Goal: Transaction & Acquisition: Purchase product/service

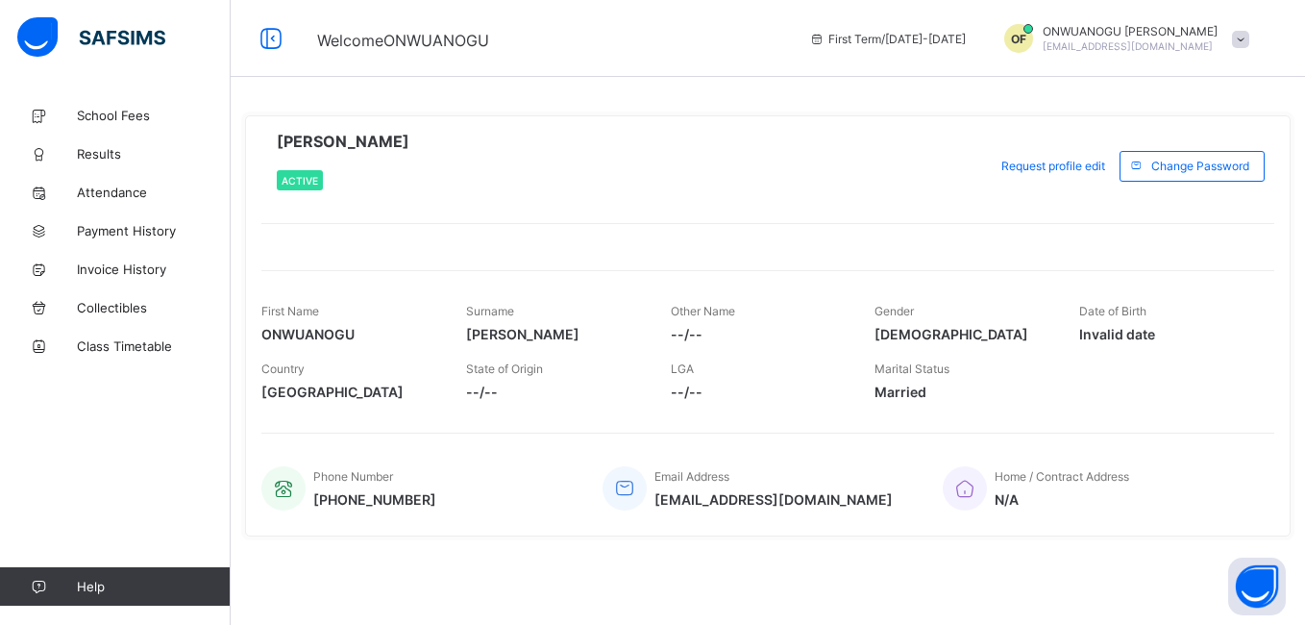
click at [1248, 42] on span at bounding box center [1240, 39] width 17 height 17
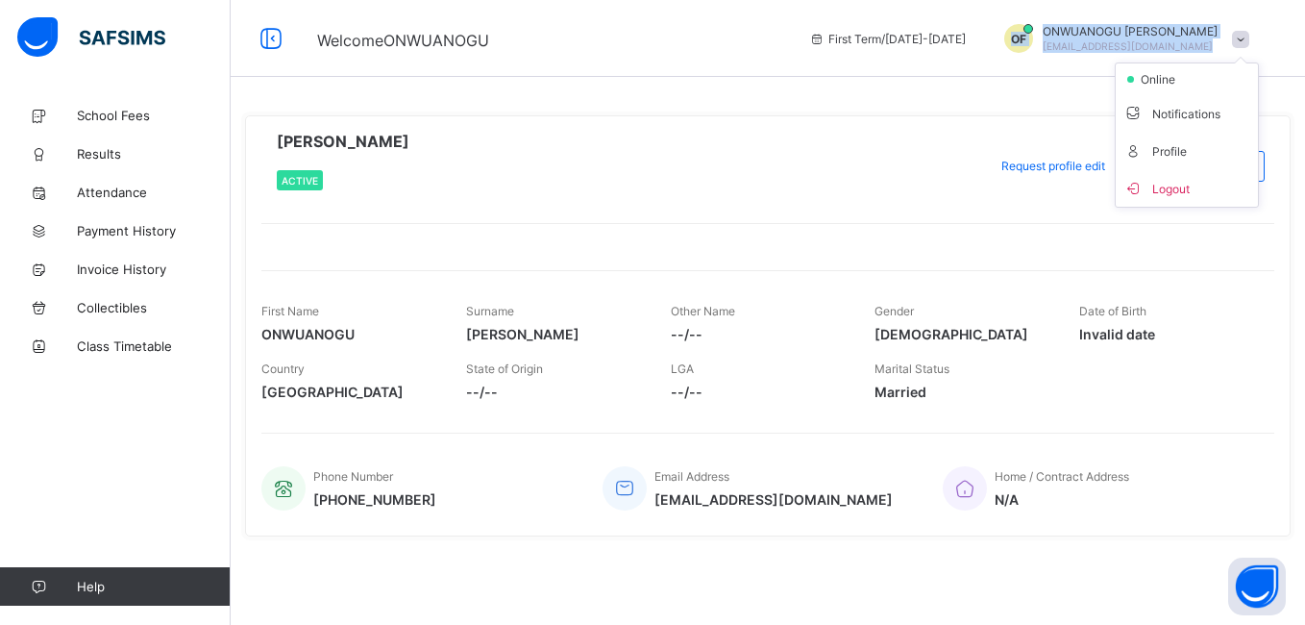
click at [1248, 42] on span at bounding box center [1240, 39] width 17 height 17
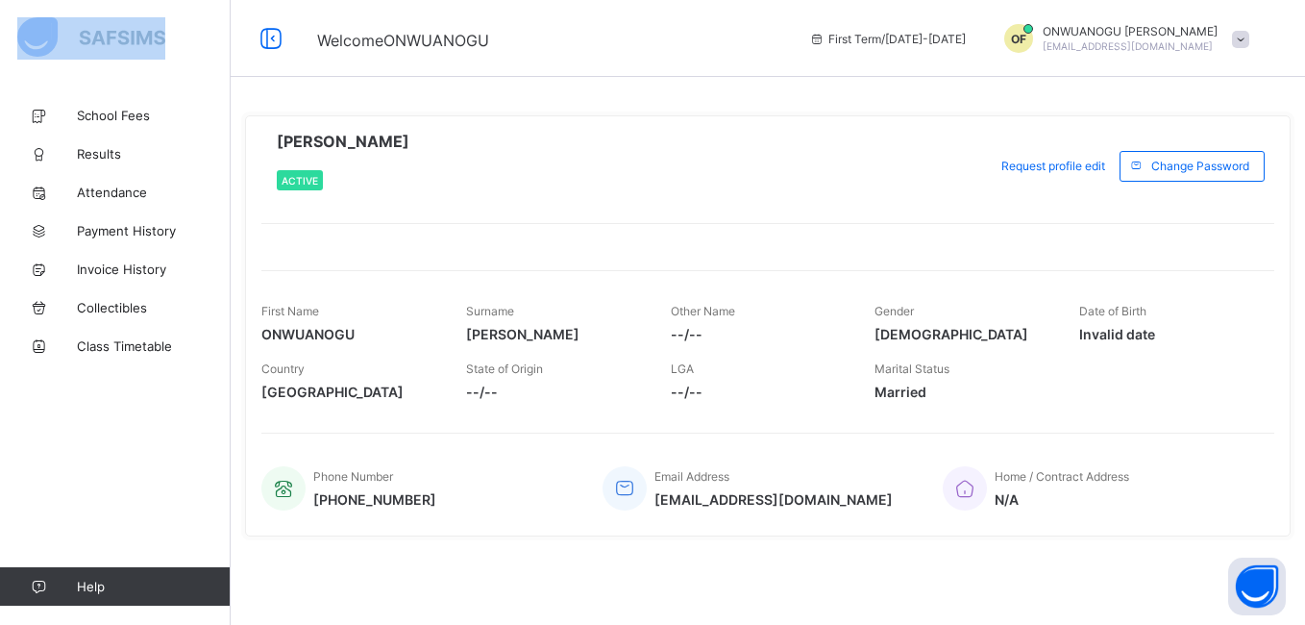
click at [1248, 42] on span at bounding box center [1240, 39] width 17 height 17
click at [1304, 526] on html "Welcome ONWUANOGU First Term / [DATE]-[DATE] OF ONWUANOGU [PERSON_NAME] [PERSON…" at bounding box center [652, 312] width 1305 height 625
drag, startPoint x: 1306, startPoint y: 526, endPoint x: 1308, endPoint y: 547, distance: 21.2
click at [1304, 547] on html "Welcome ONWUANOGU First Term / [DATE]-[DATE] OF ONWUANOGU [PERSON_NAME] [PERSON…" at bounding box center [652, 312] width 1305 height 625
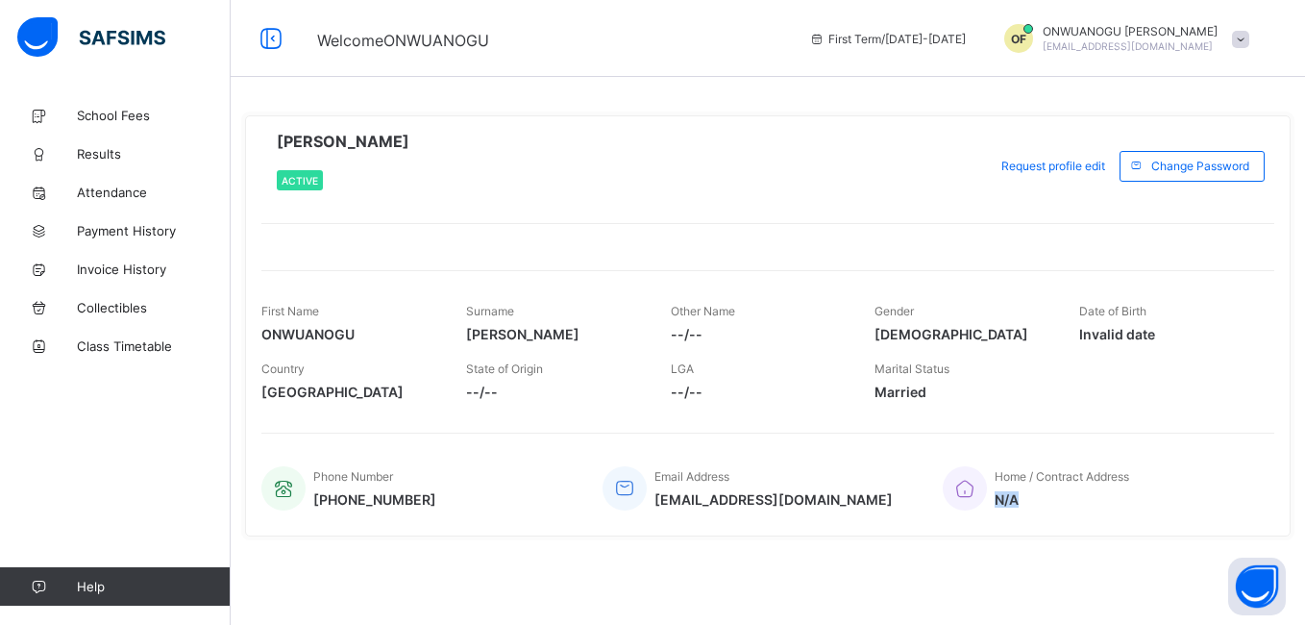
click at [1304, 547] on html "Welcome ONWUANOGU First Term / [DATE]-[DATE] OF ONWUANOGU [PERSON_NAME] [PERSON…" at bounding box center [652, 312] width 1305 height 625
click at [1204, 49] on div "ONWUANOGU [PERSON_NAME] [PERSON_NAME][EMAIL_ADDRESS][DOMAIN_NAME]" at bounding box center [1129, 38] width 175 height 29
click at [1248, 37] on span at bounding box center [1240, 39] width 17 height 17
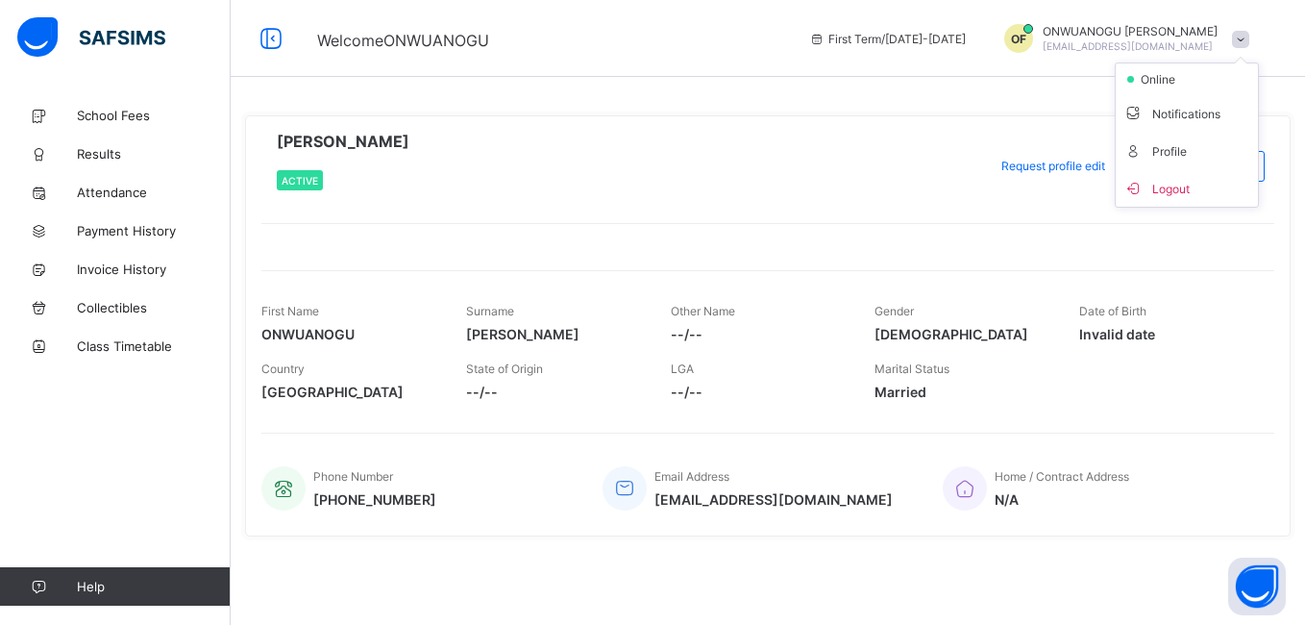
click at [1248, 37] on span at bounding box center [1240, 39] width 17 height 17
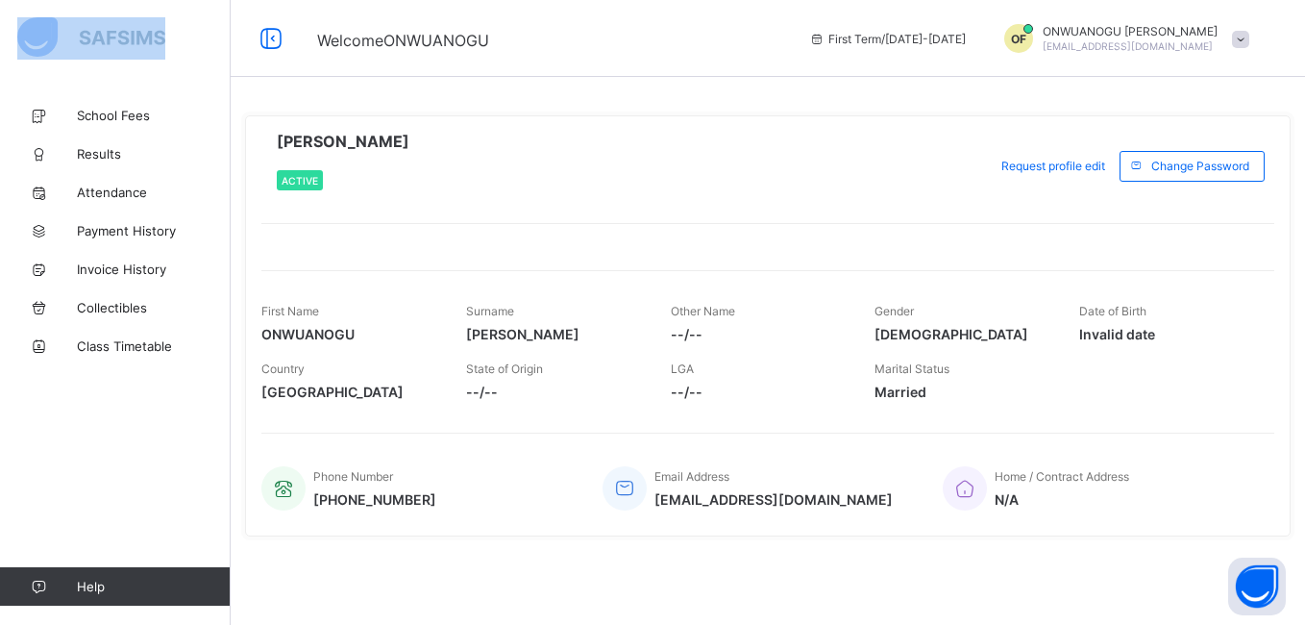
click at [1248, 37] on span at bounding box center [1240, 39] width 17 height 17
click at [101, 117] on span "School Fees" at bounding box center [154, 115] width 154 height 15
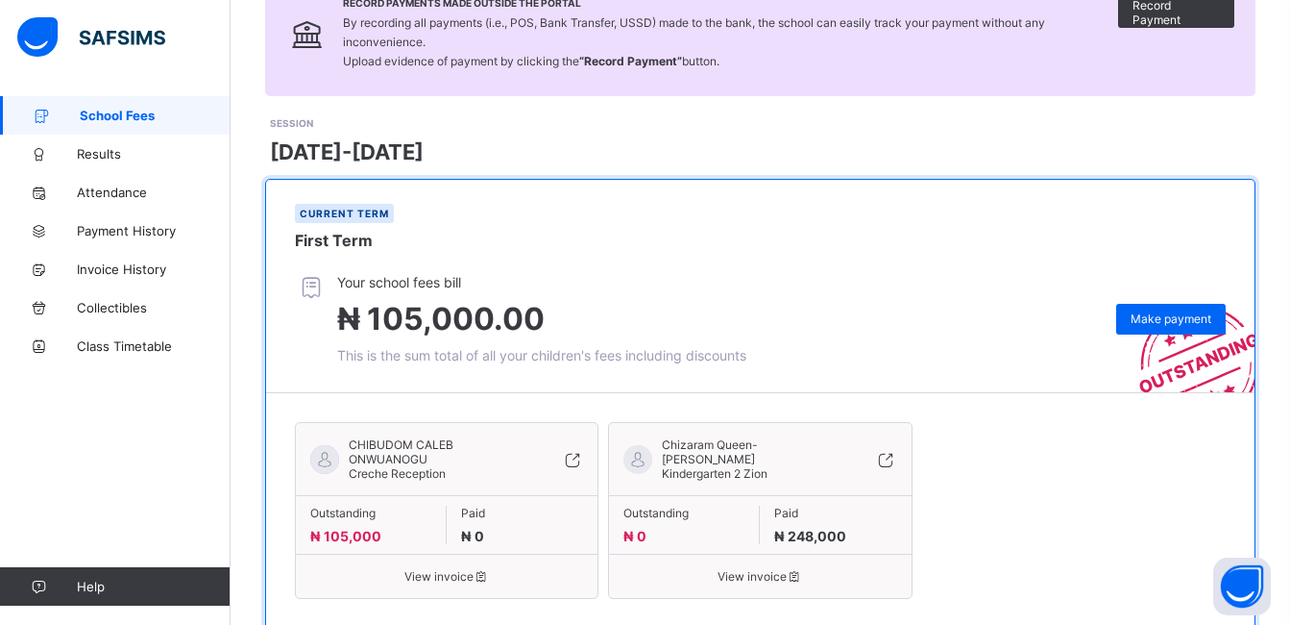
scroll to position [229, 0]
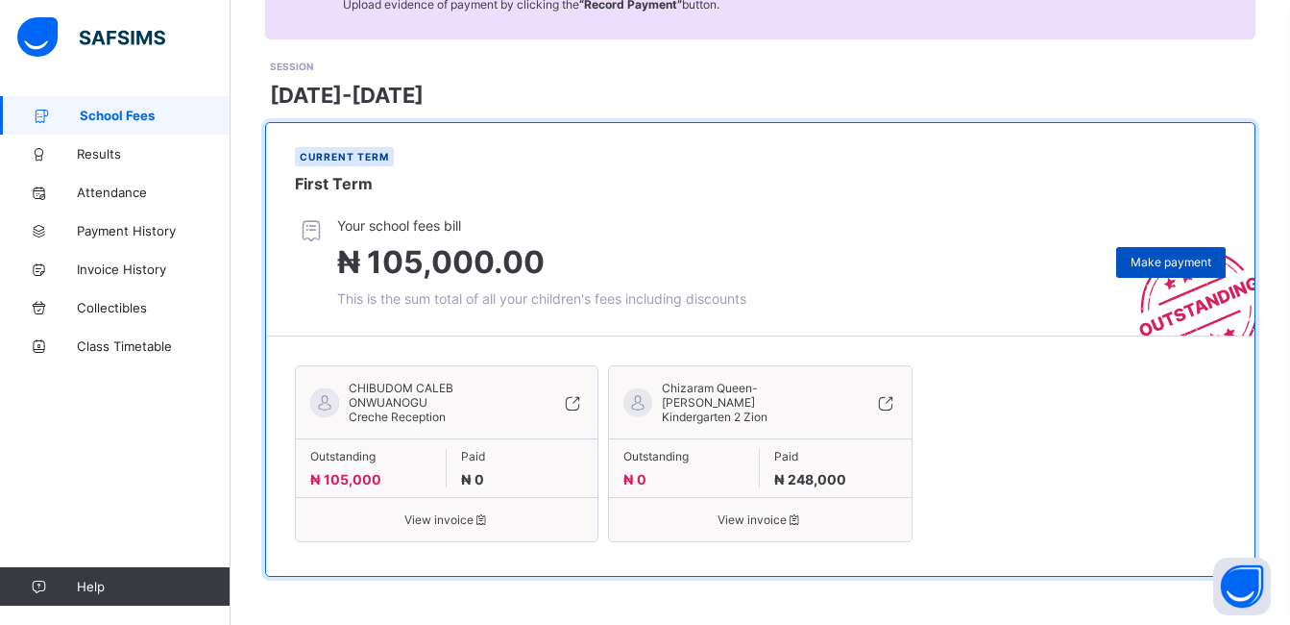
click at [1160, 262] on span "Make payment" at bounding box center [1171, 262] width 81 height 14
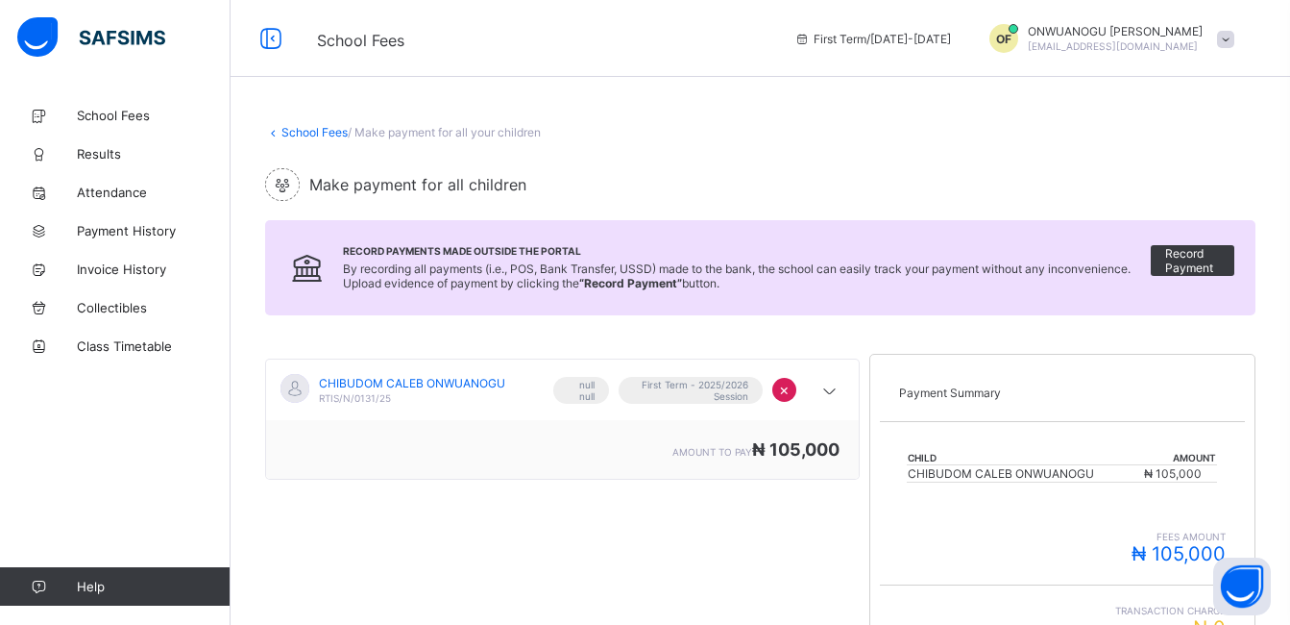
scroll to position [362, 0]
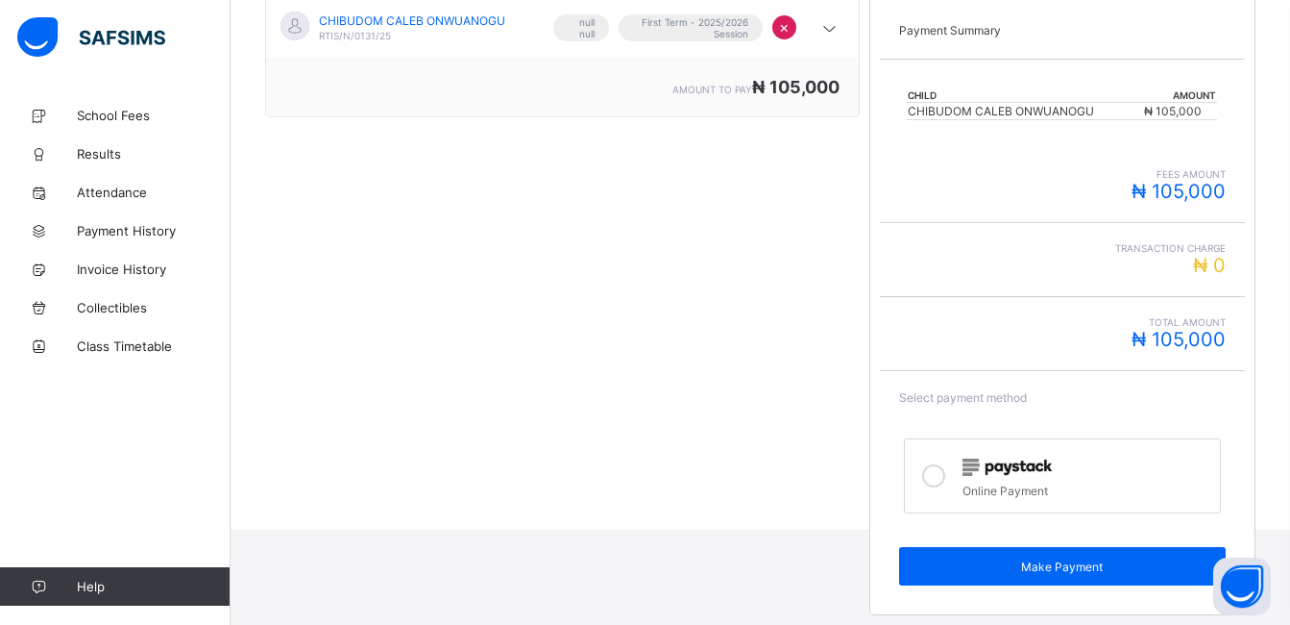
click at [1182, 500] on label "Online Payment" at bounding box center [1062, 475] width 317 height 75
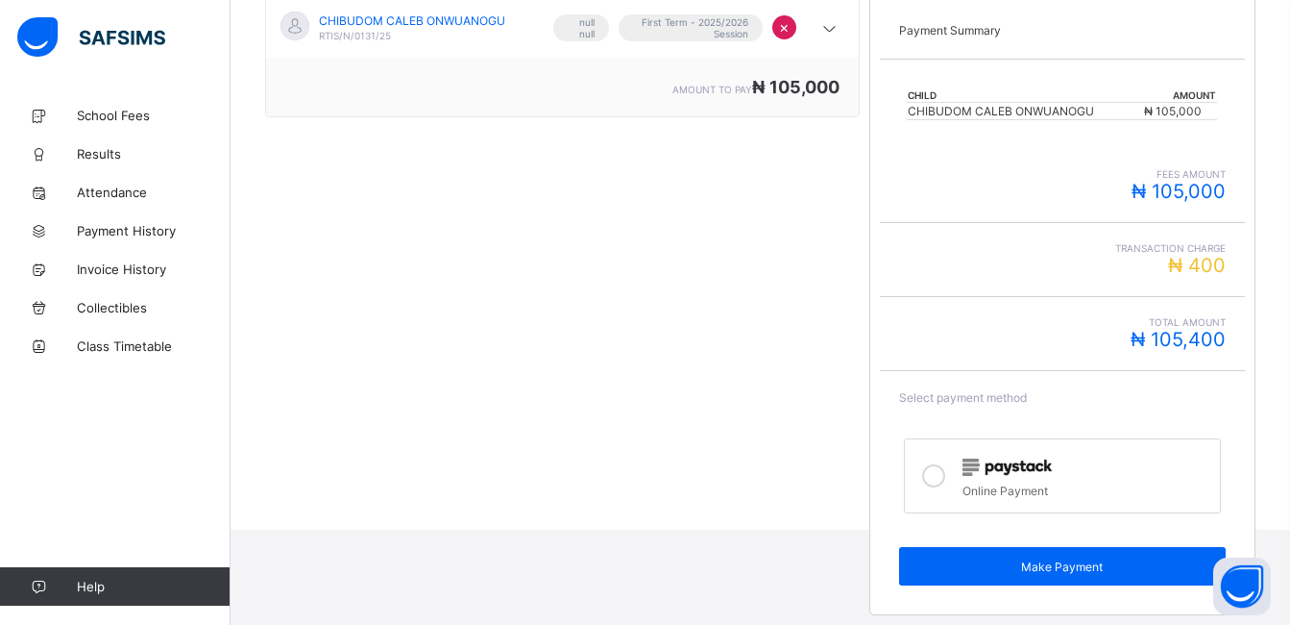
click at [1182, 500] on label "Online Payment" at bounding box center [1062, 475] width 317 height 75
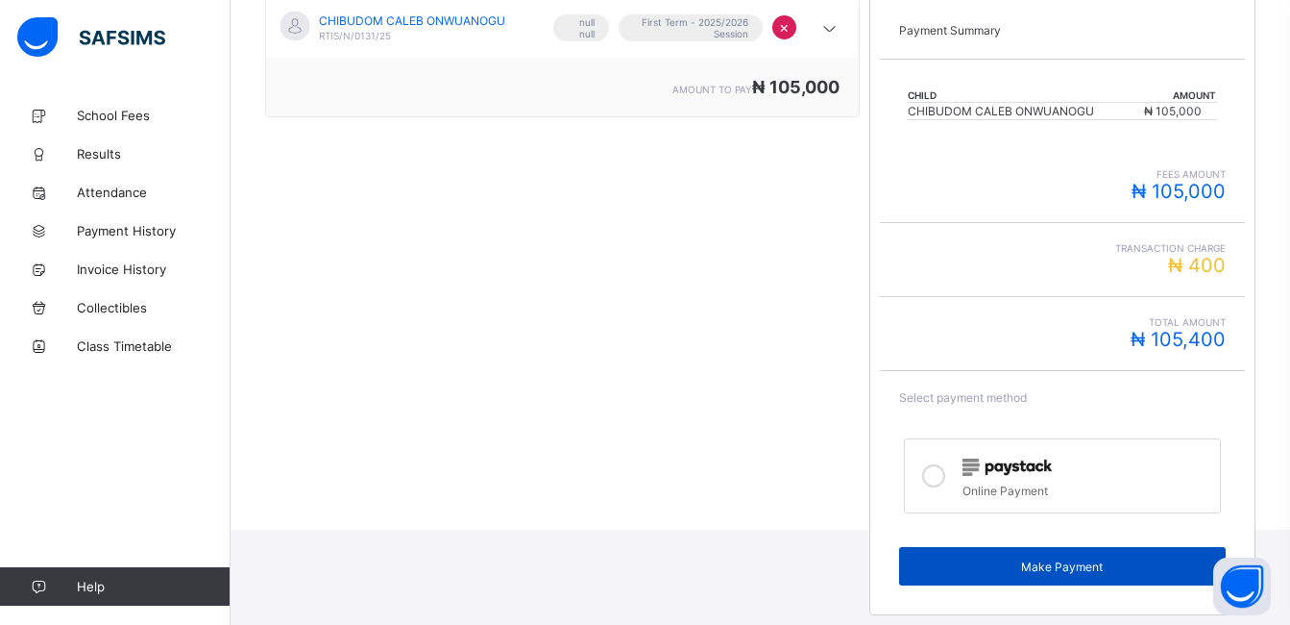
click at [1101, 567] on span "Make Payment" at bounding box center [1063, 566] width 298 height 14
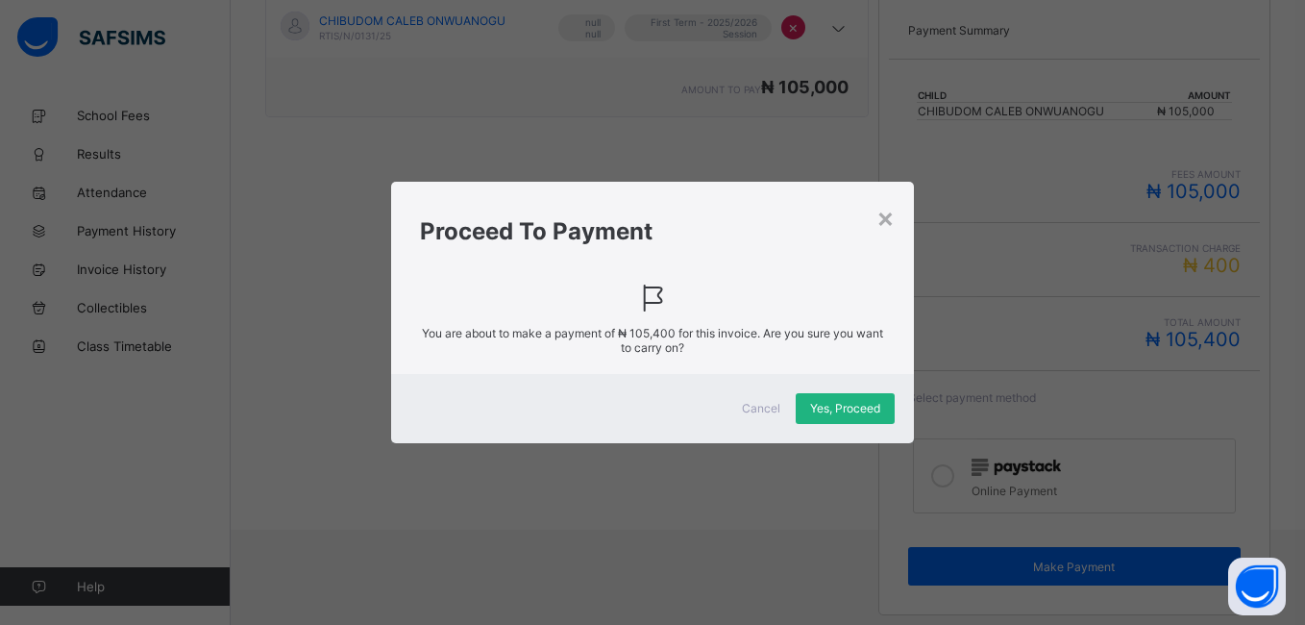
click at [854, 408] on span "Yes, Proceed" at bounding box center [845, 408] width 70 height 14
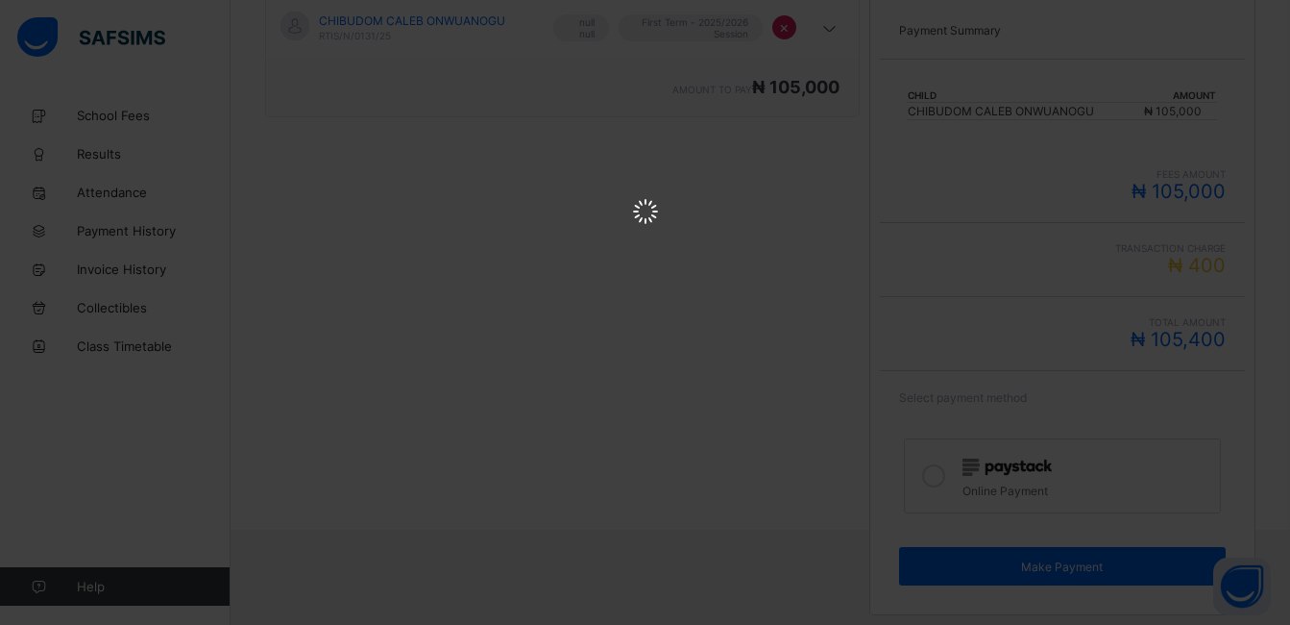
scroll to position [0, 0]
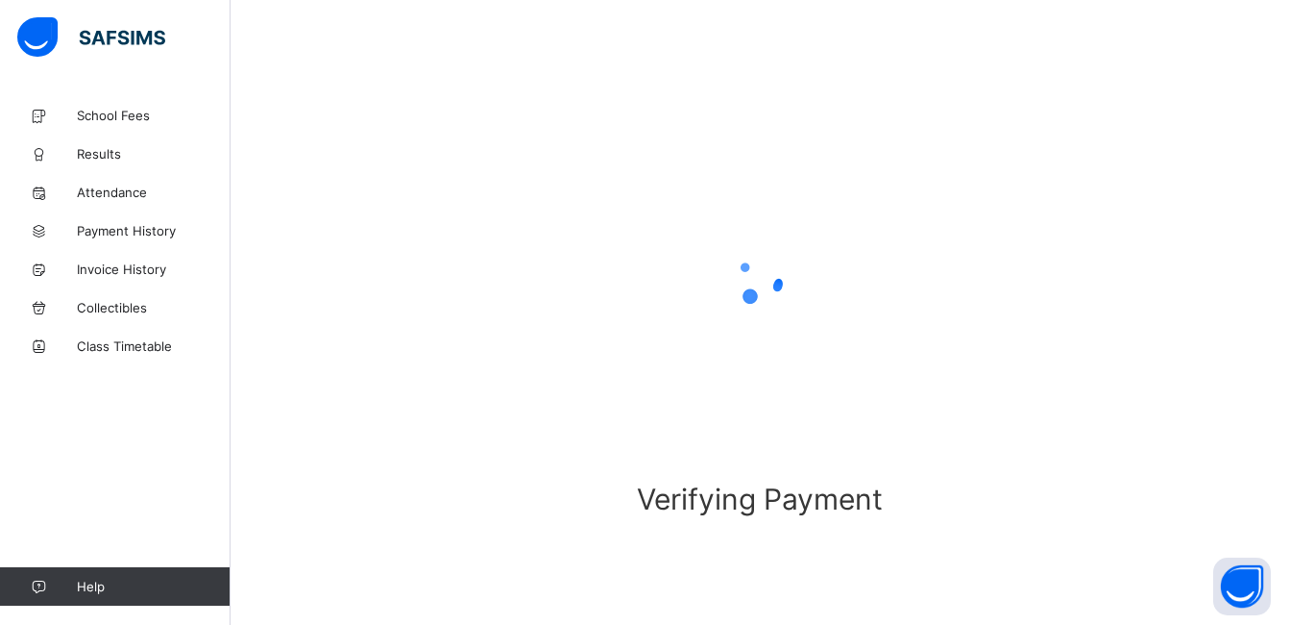
scroll to position [109, 0]
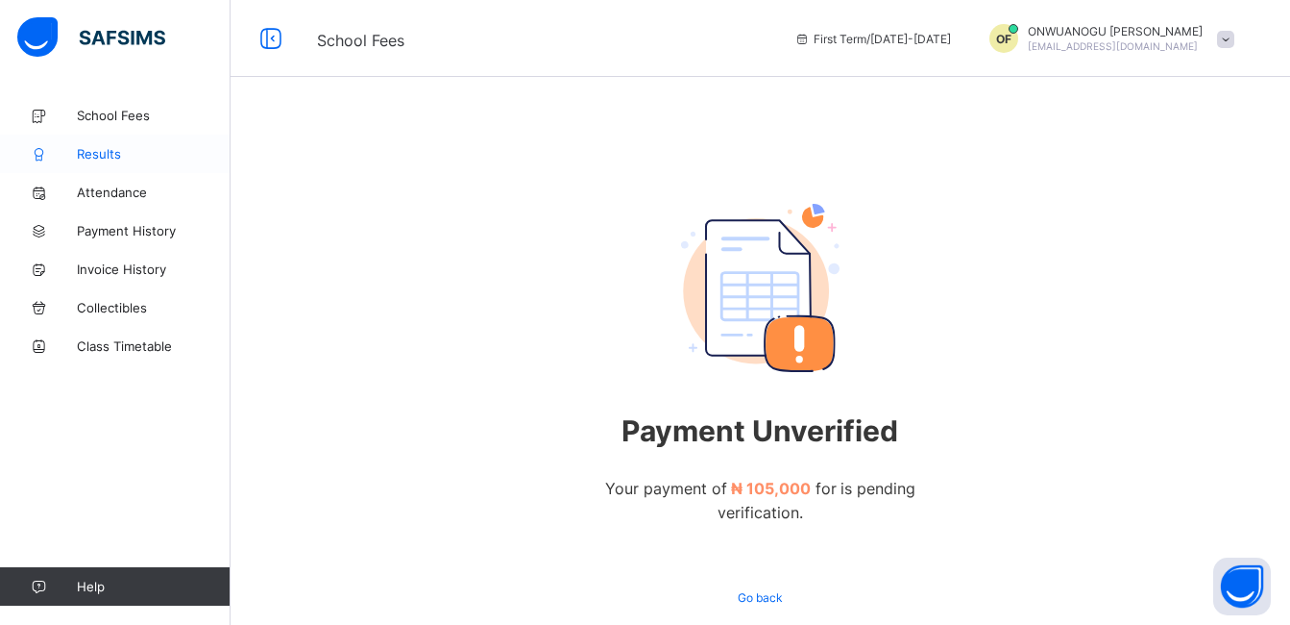
click at [113, 162] on link "Results" at bounding box center [115, 154] width 231 height 38
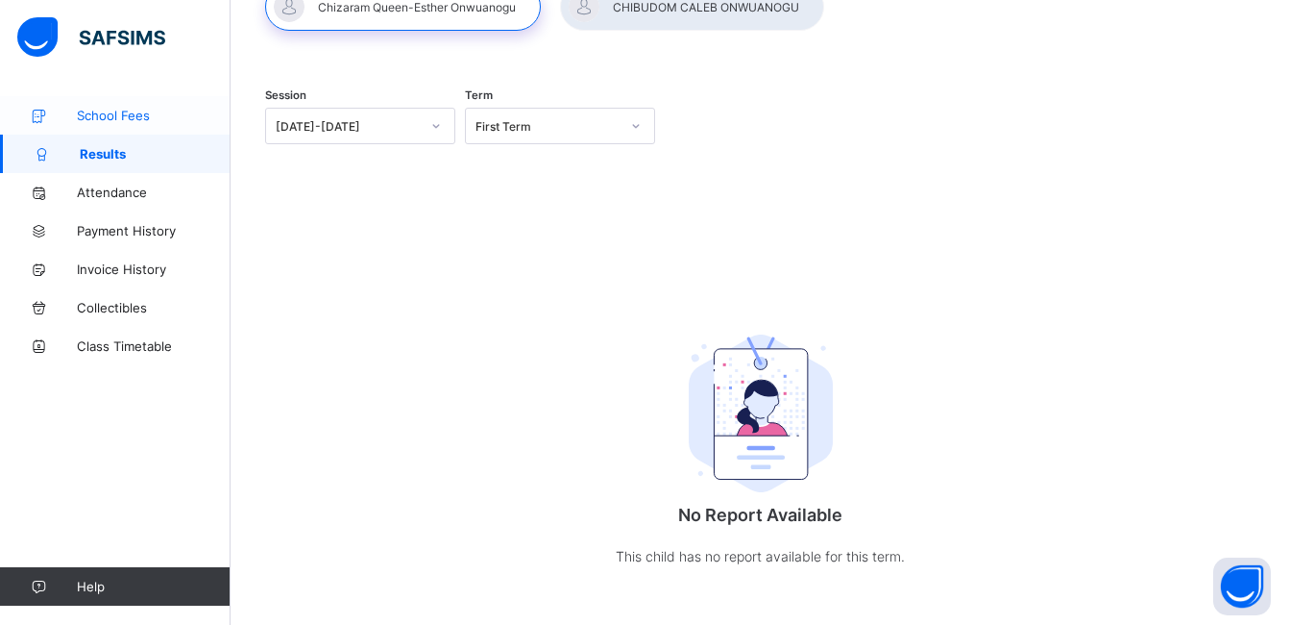
scroll to position [154, 0]
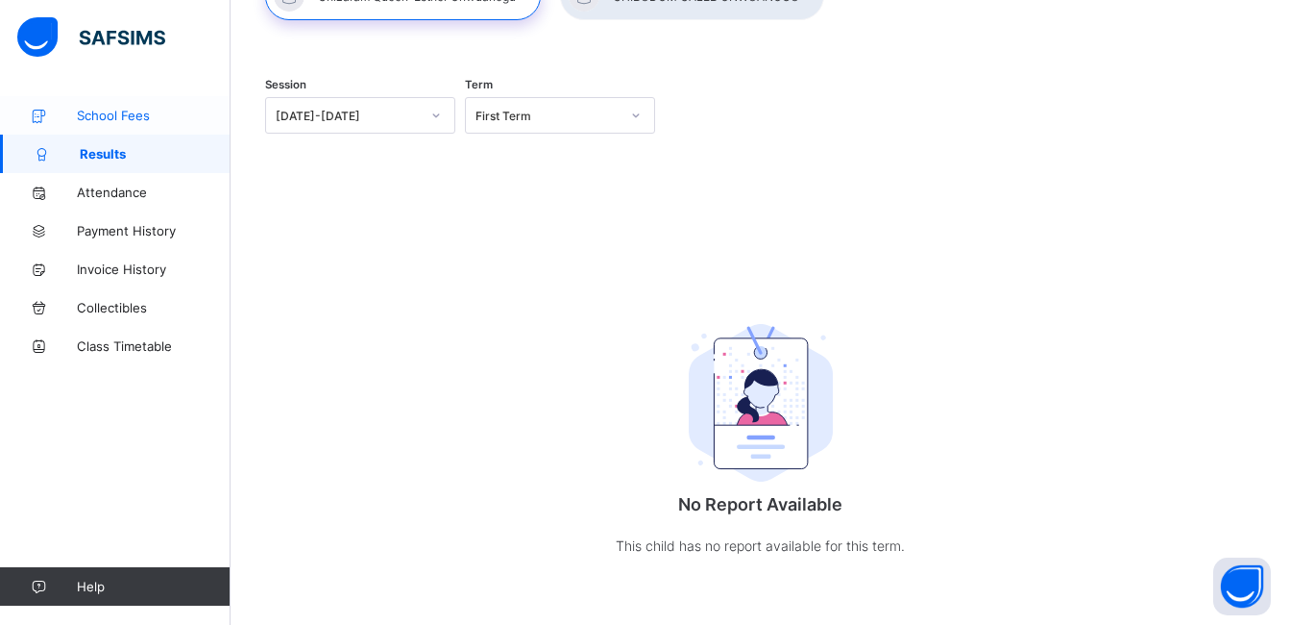
click at [135, 113] on span "School Fees" at bounding box center [154, 115] width 154 height 15
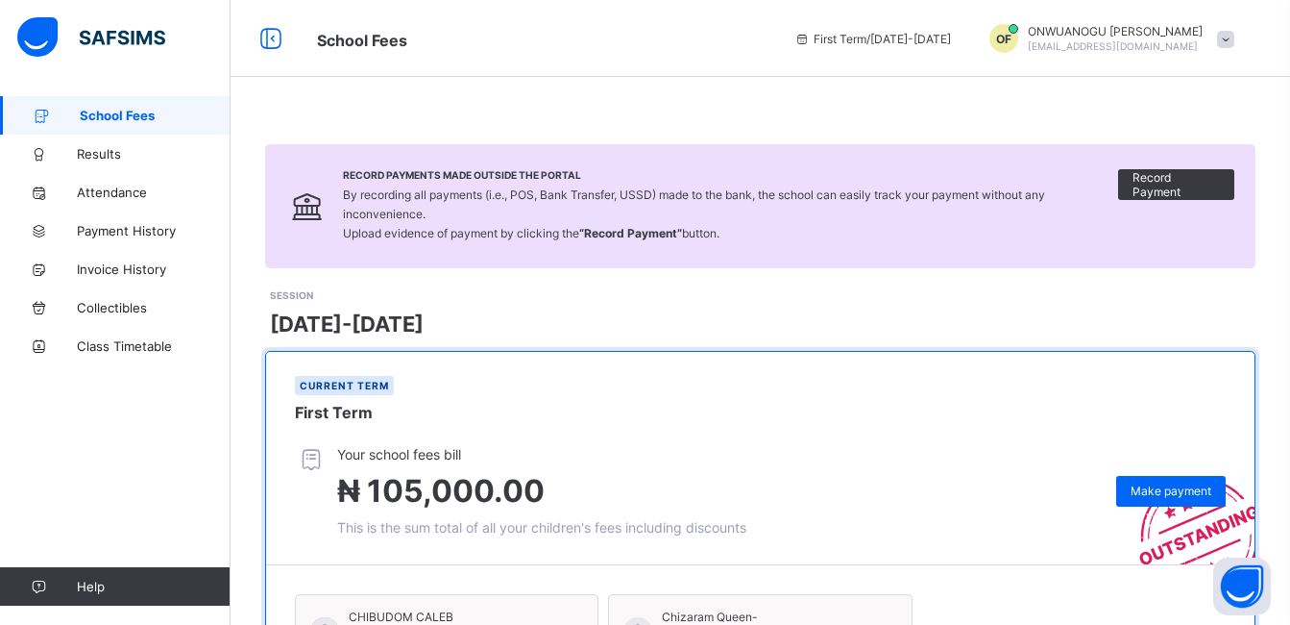
click at [256, 114] on div "Record Payments Made Outside the Portal By recording all payments (i.e., POS, B…" at bounding box center [761, 474] width 1060 height 757
click at [306, 458] on icon at bounding box center [311, 460] width 33 height 28
click at [318, 461] on icon at bounding box center [311, 460] width 33 height 28
click at [329, 437] on div "Current term First Term" at bounding box center [760, 399] width 989 height 94
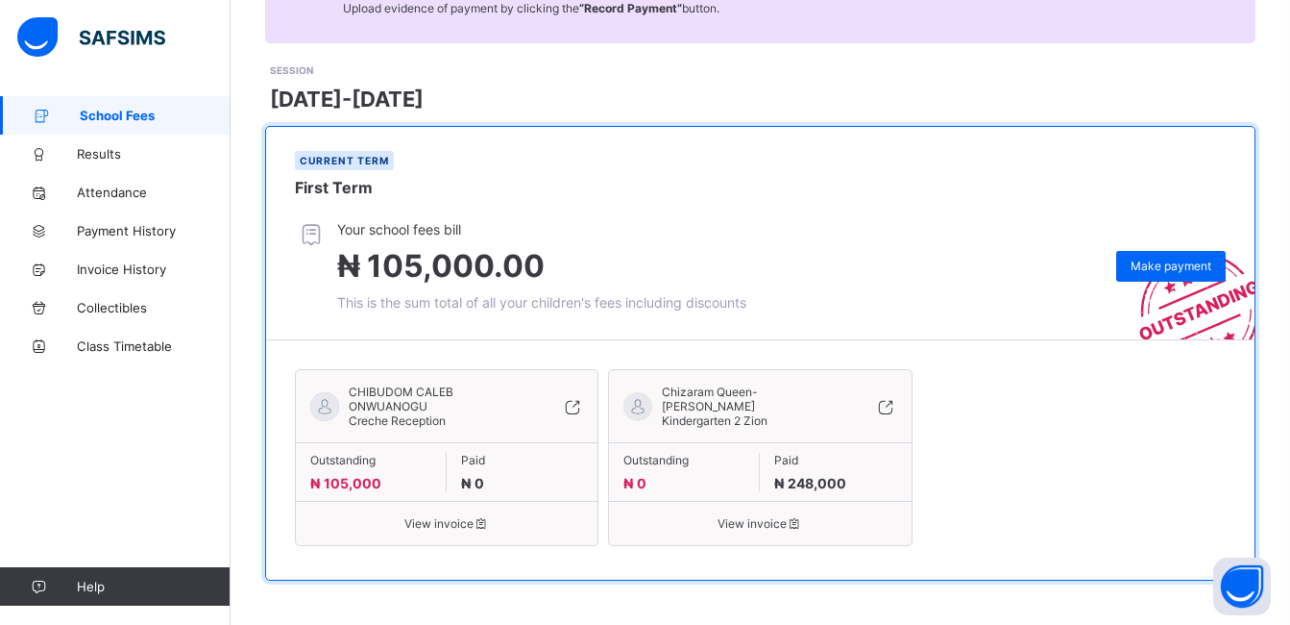
scroll to position [229, 0]
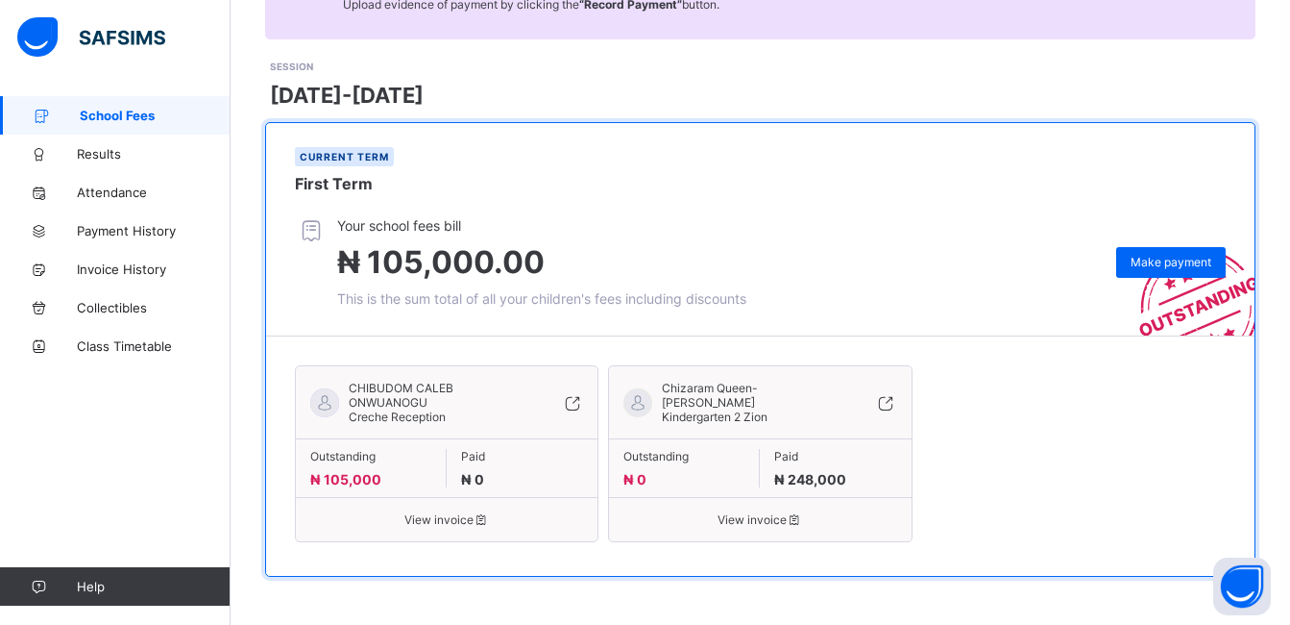
click at [317, 405] on div at bounding box center [324, 402] width 29 height 29
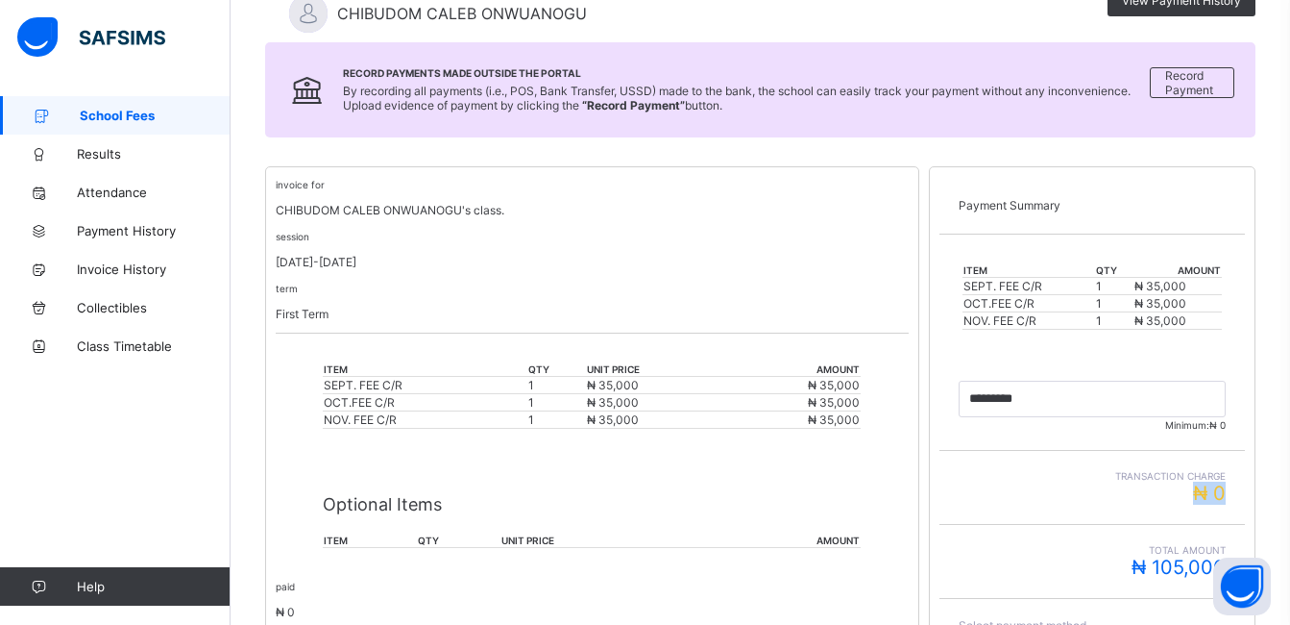
drag, startPoint x: 1174, startPoint y: 490, endPoint x: 1264, endPoint y: 508, distance: 92.1
click at [1256, 508] on div "Payment Summary item qty amount SEPT. FEE C/R 1 ₦ 35,000 OCT.FEE C/R 1 ₦ 35,000…" at bounding box center [1092, 504] width 327 height 676
drag, startPoint x: 1264, startPoint y: 508, endPoint x: 1224, endPoint y: 484, distance: 47.0
click at [1224, 484] on span "₦ 0" at bounding box center [1209, 492] width 33 height 23
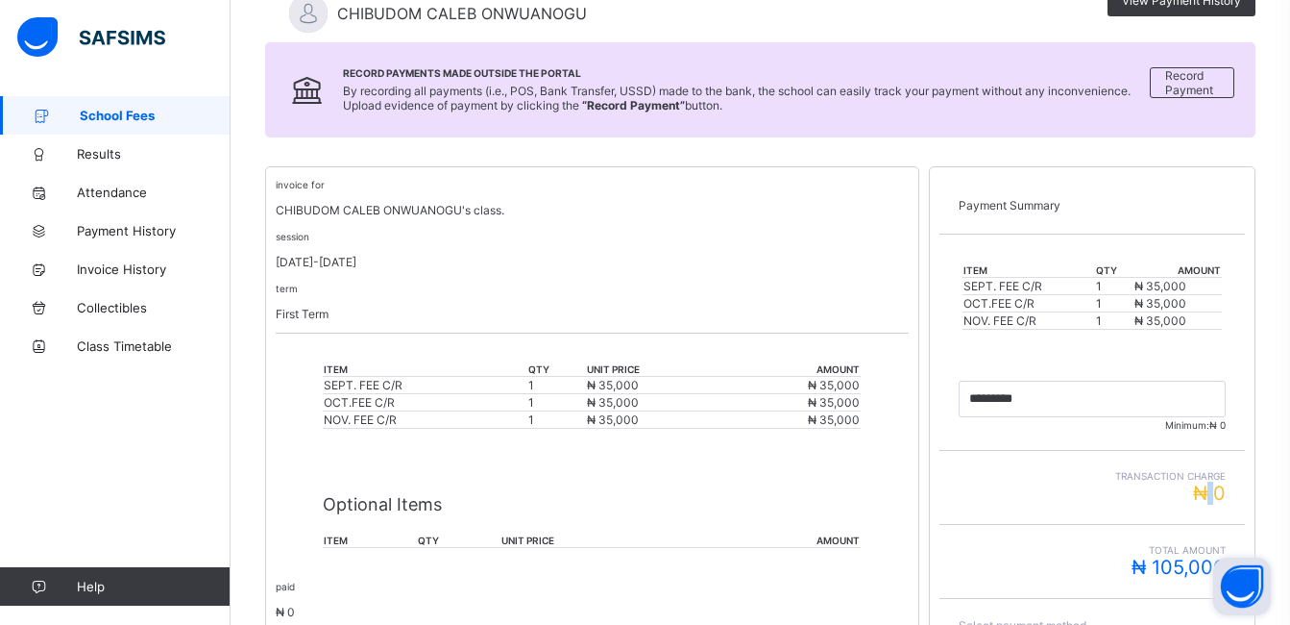
click at [1241, 596] on button "Open asap" at bounding box center [1243, 586] width 58 height 58
click at [1251, 577] on button "Open asap" at bounding box center [1243, 586] width 58 height 58
click at [1201, 536] on div "Total Amount ₦ 105,000" at bounding box center [1093, 562] width 306 height 74
click at [409, 506] on p "Optional Items" at bounding box center [592, 504] width 538 height 20
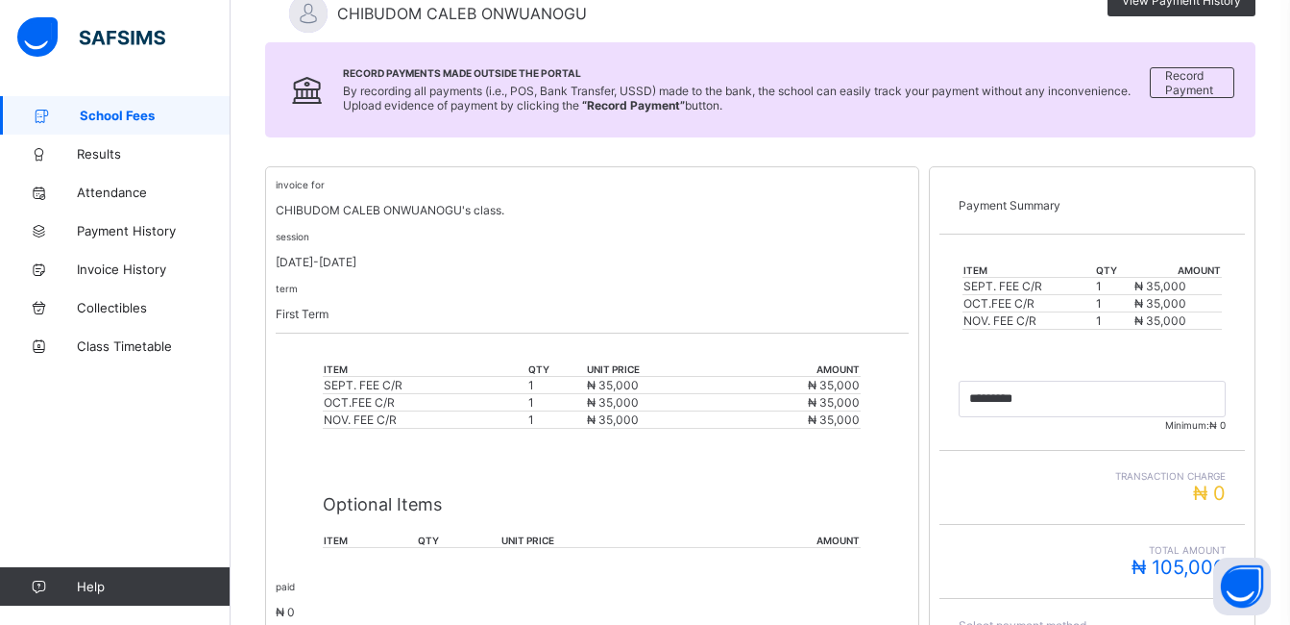
scroll to position [504, 0]
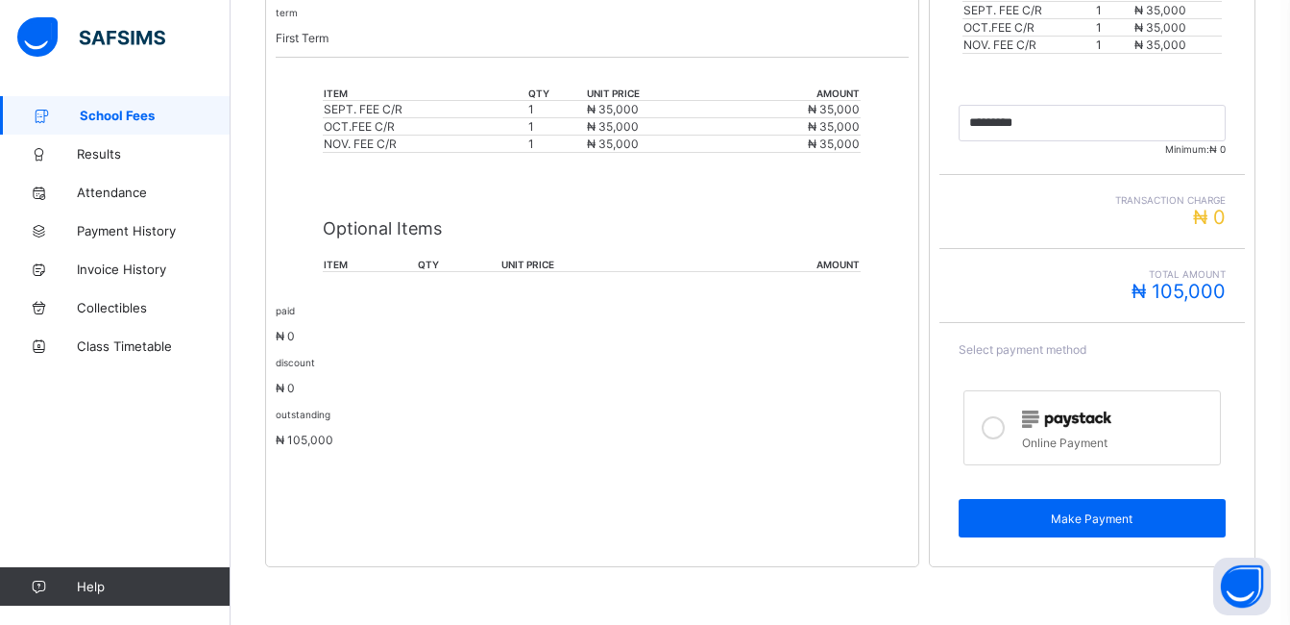
click at [994, 429] on icon at bounding box center [993, 427] width 23 height 23
click at [1221, 450] on label "Online Payment" at bounding box center [1092, 427] width 257 height 75
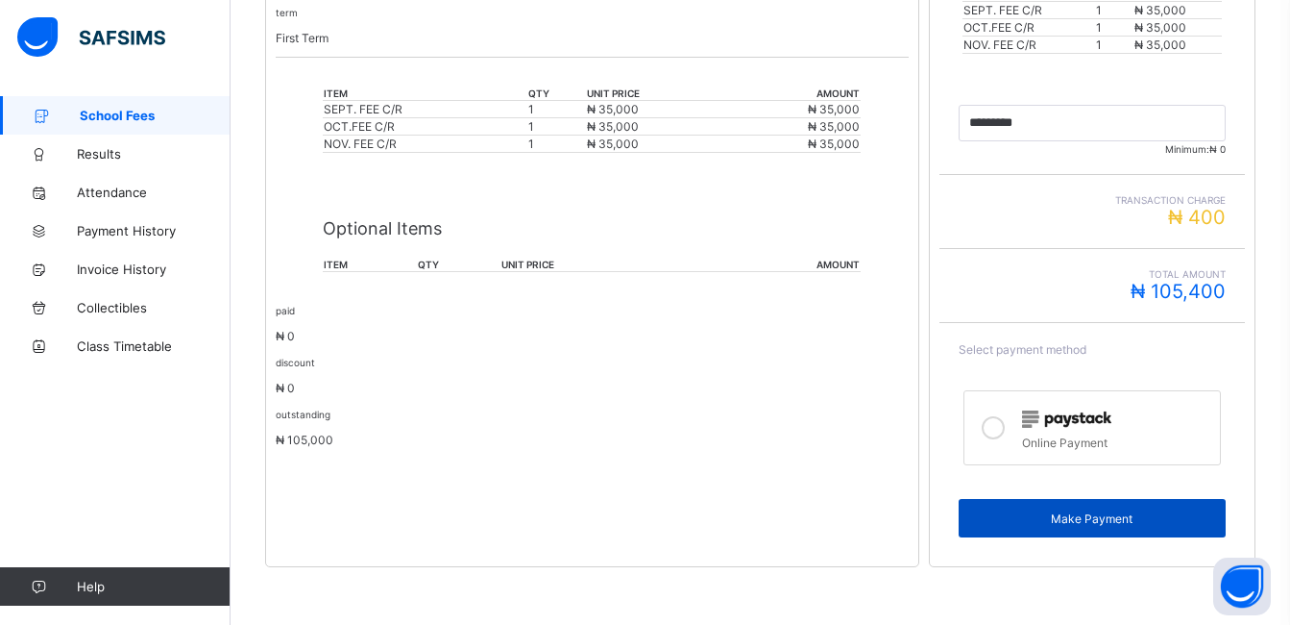
click at [1099, 515] on span "Make Payment" at bounding box center [1092, 518] width 238 height 14
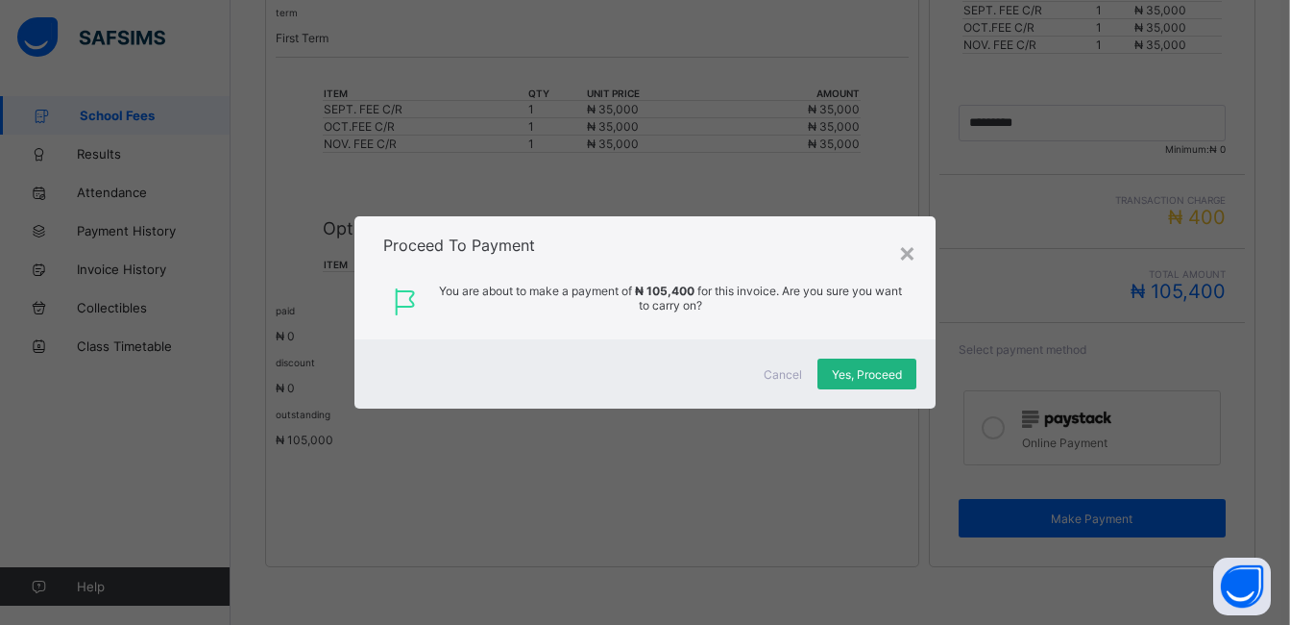
click at [889, 376] on span "Yes, Proceed" at bounding box center [867, 374] width 70 height 14
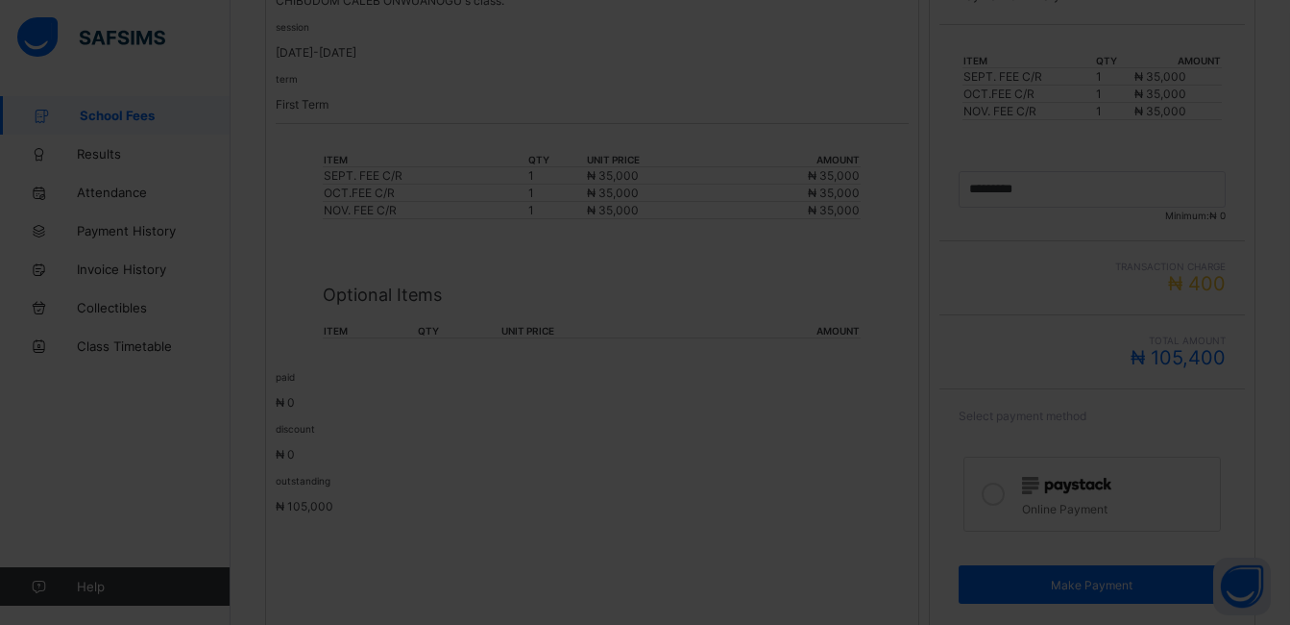
scroll to position [429, 0]
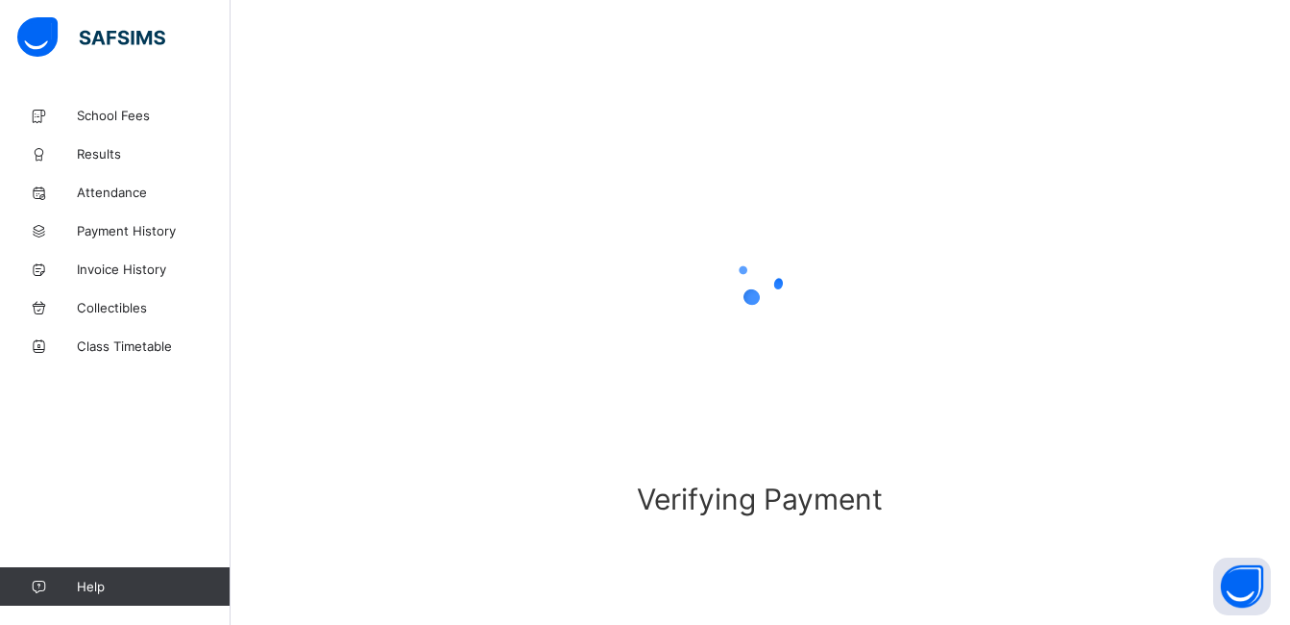
scroll to position [109, 0]
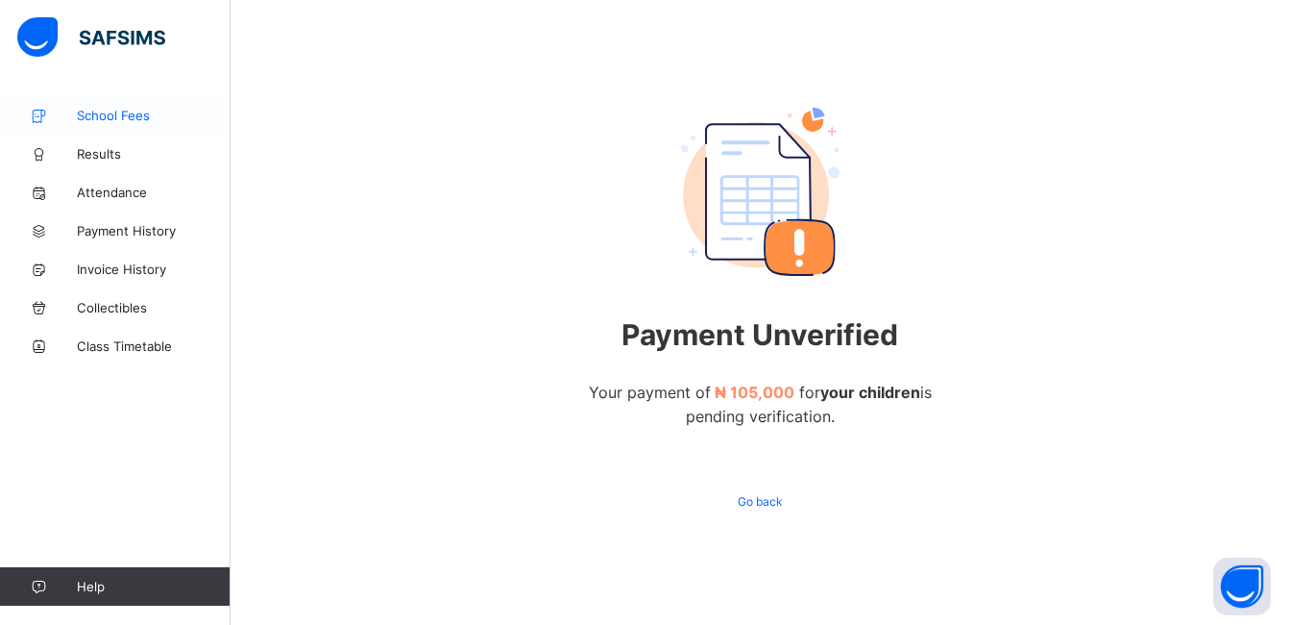
scroll to position [99, 0]
click at [143, 113] on span "School Fees" at bounding box center [154, 115] width 154 height 15
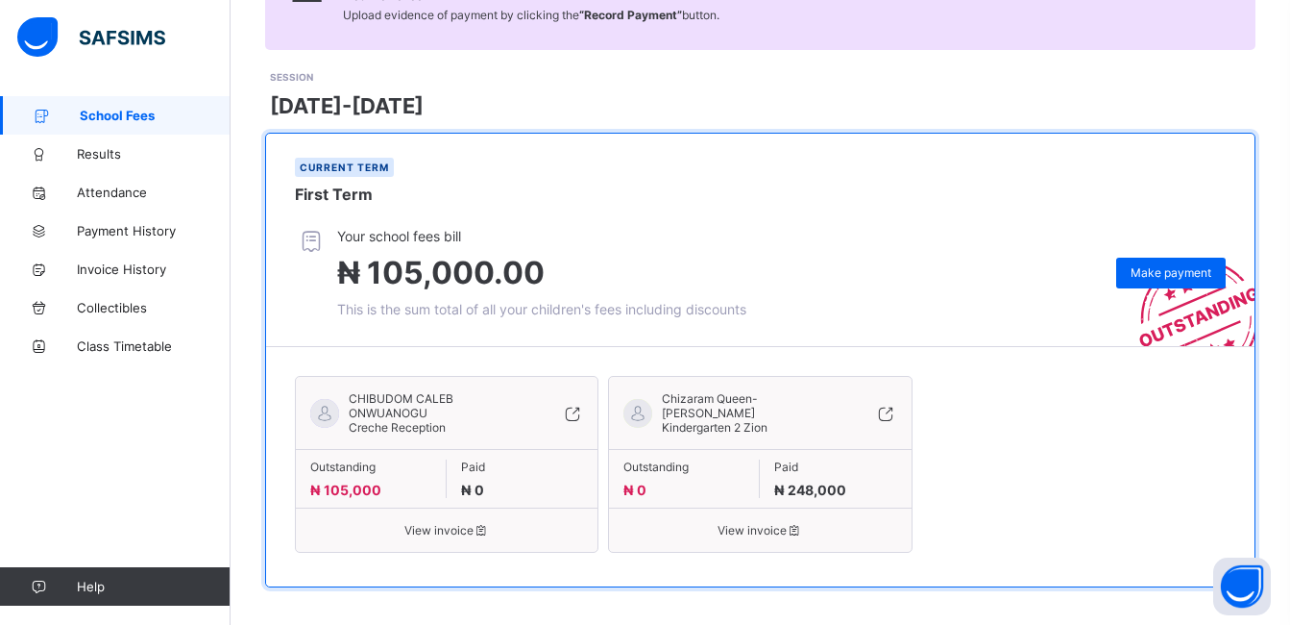
scroll to position [229, 0]
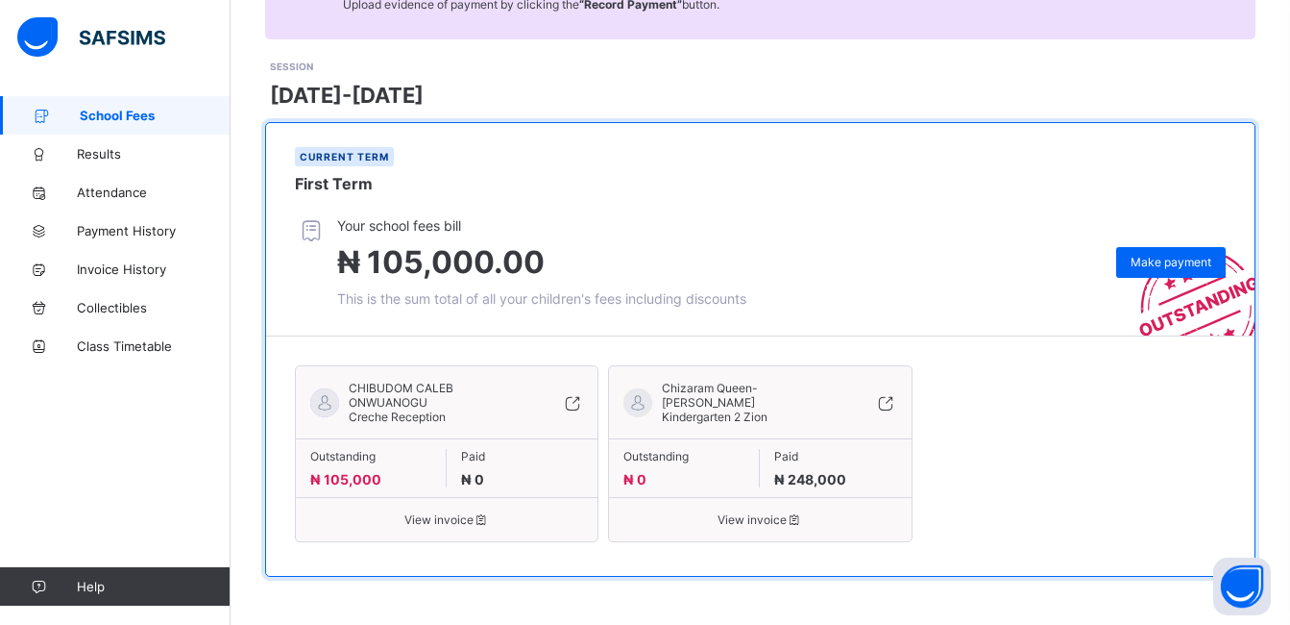
click at [325, 403] on div at bounding box center [324, 402] width 29 height 29
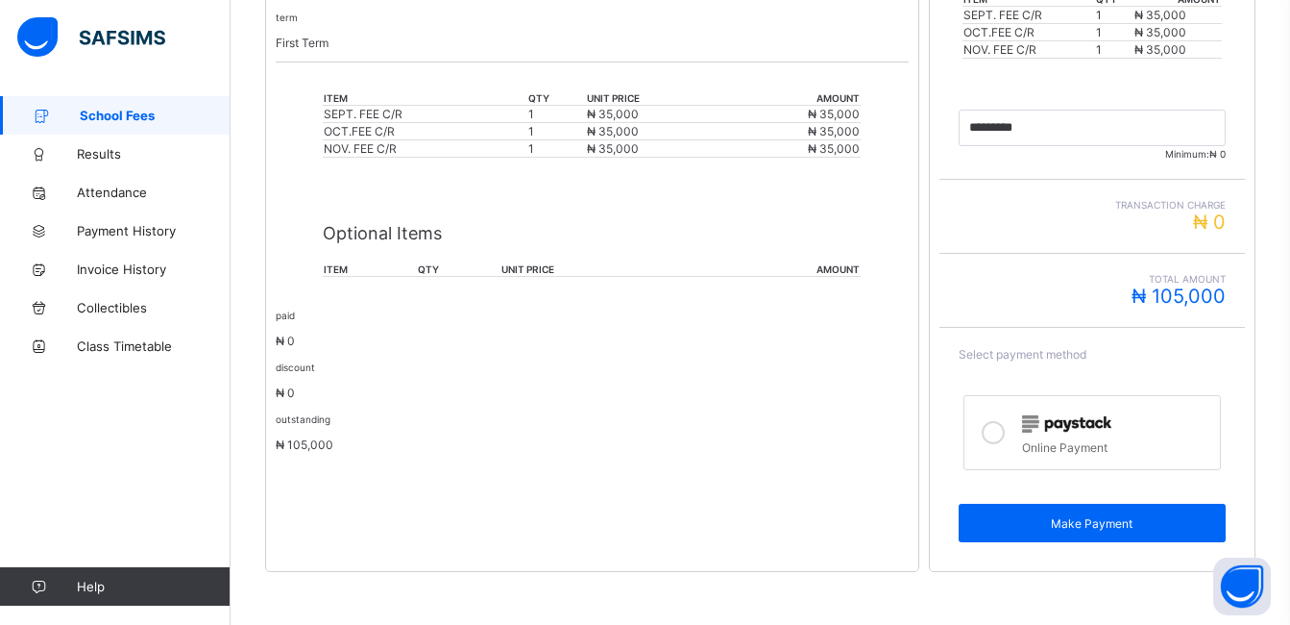
scroll to position [504, 0]
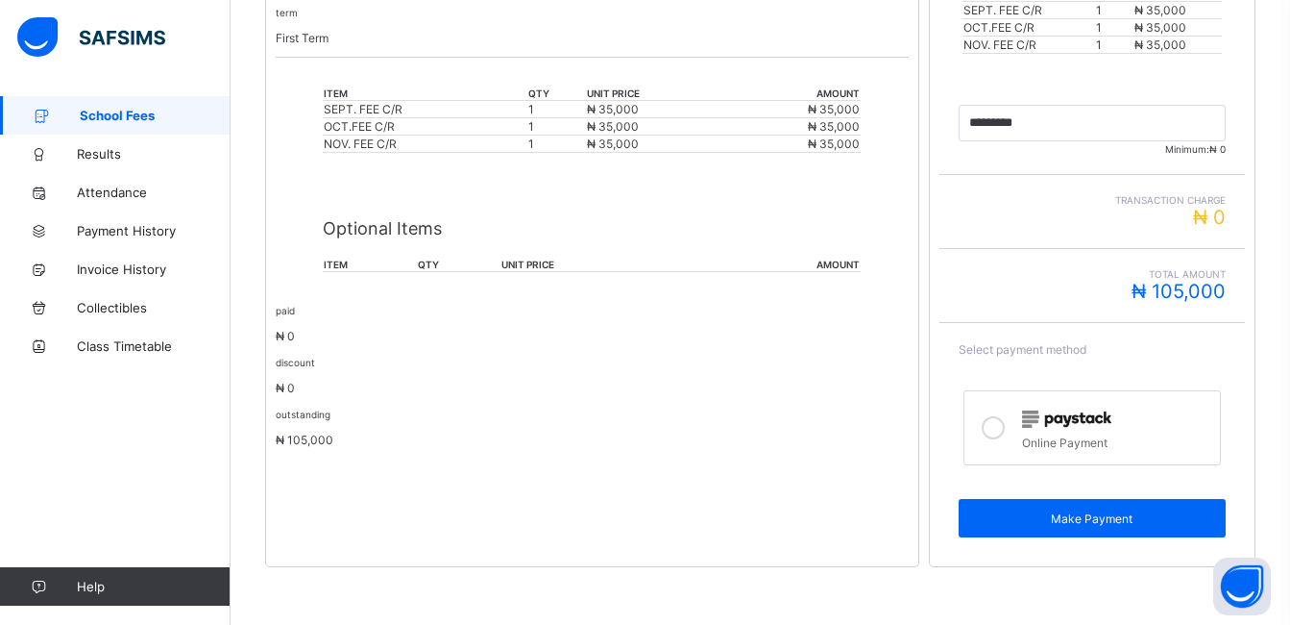
click at [1001, 430] on icon at bounding box center [993, 427] width 23 height 23
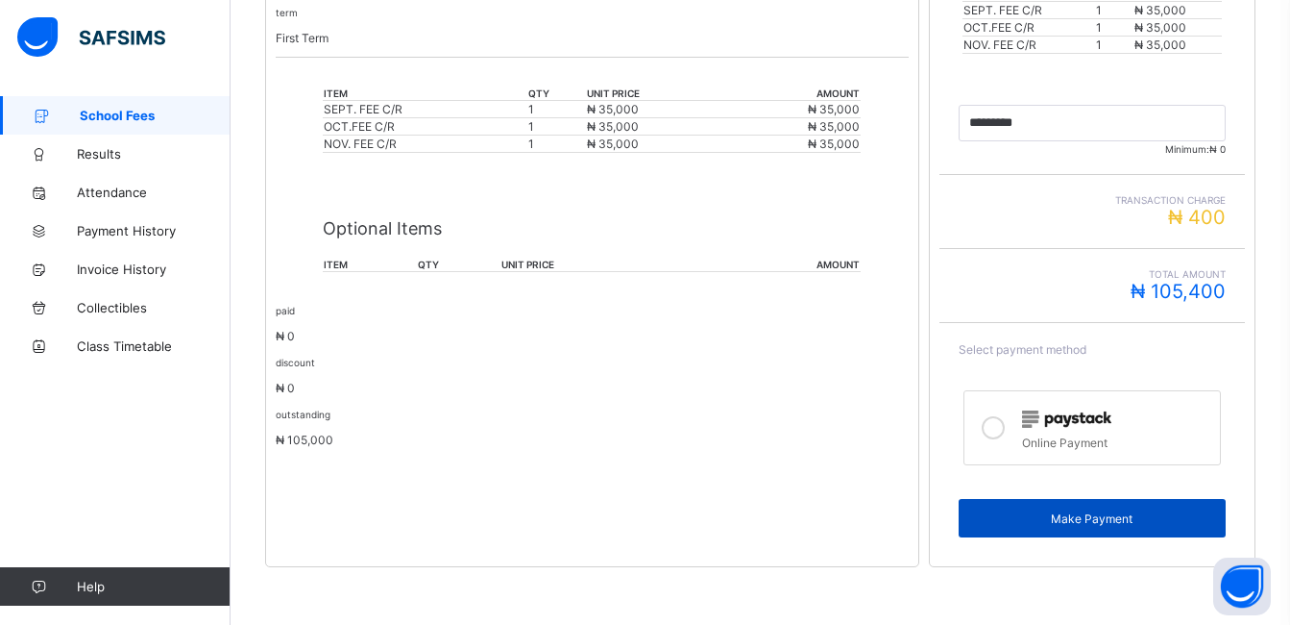
click at [1067, 520] on span "Make Payment" at bounding box center [1092, 518] width 238 height 14
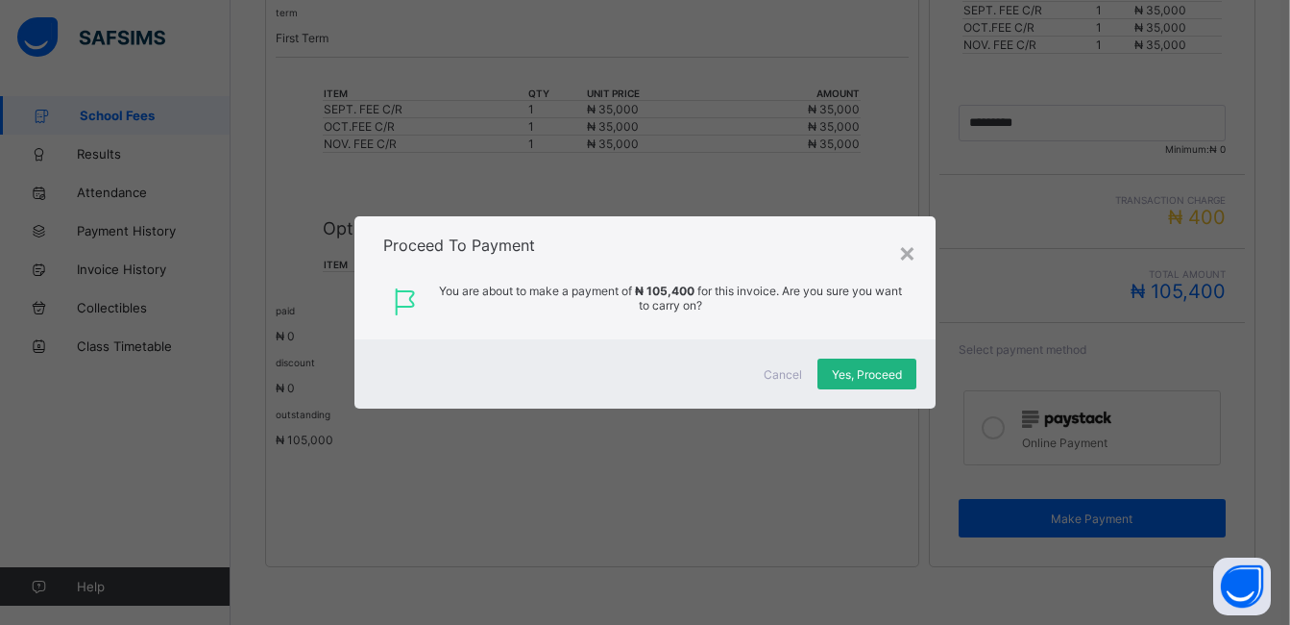
click at [881, 374] on span "Yes, Proceed" at bounding box center [867, 374] width 70 height 14
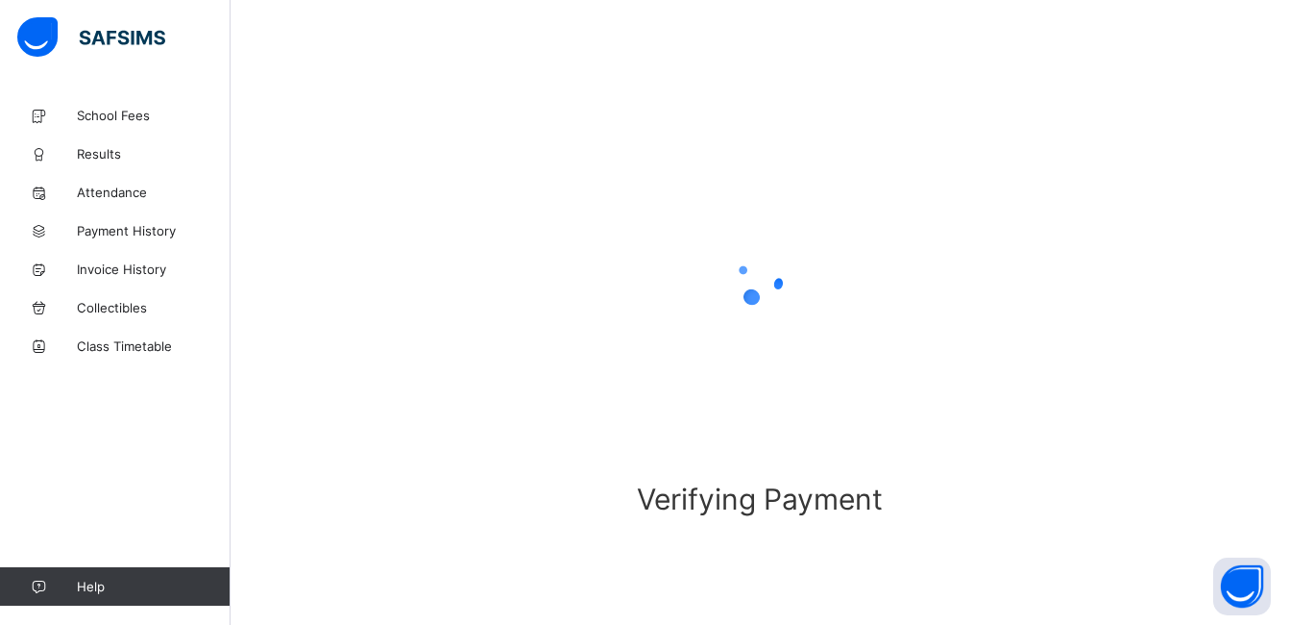
scroll to position [109, 0]
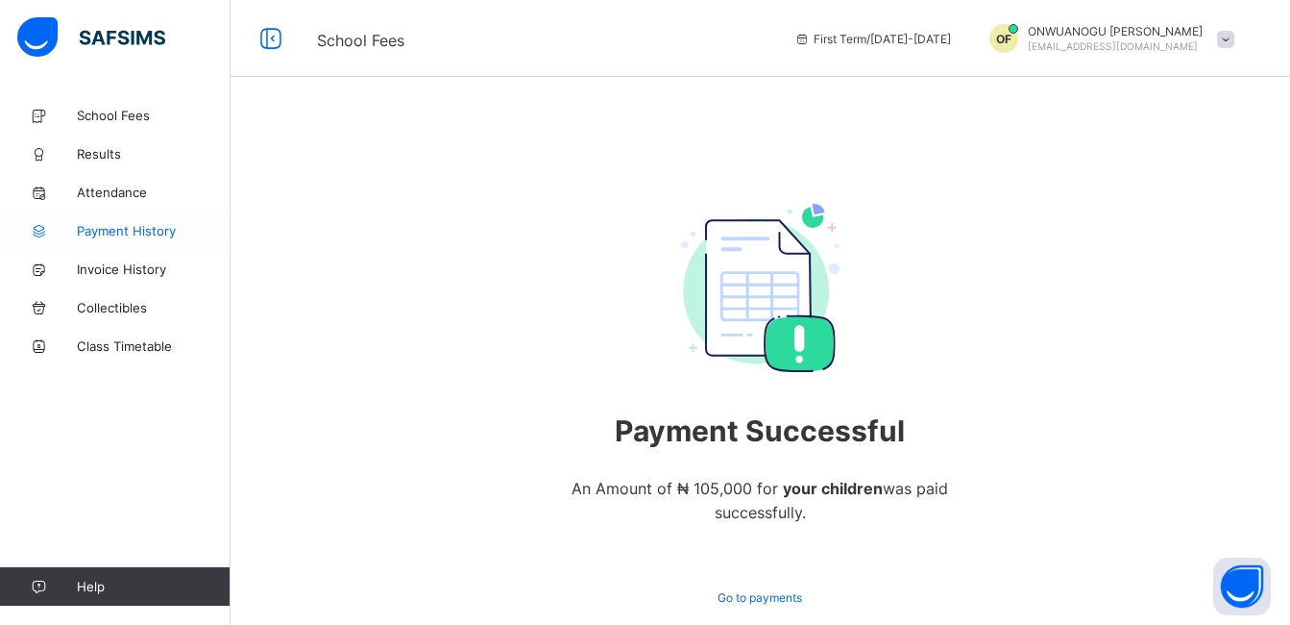
click at [110, 231] on span "Payment History" at bounding box center [154, 230] width 154 height 15
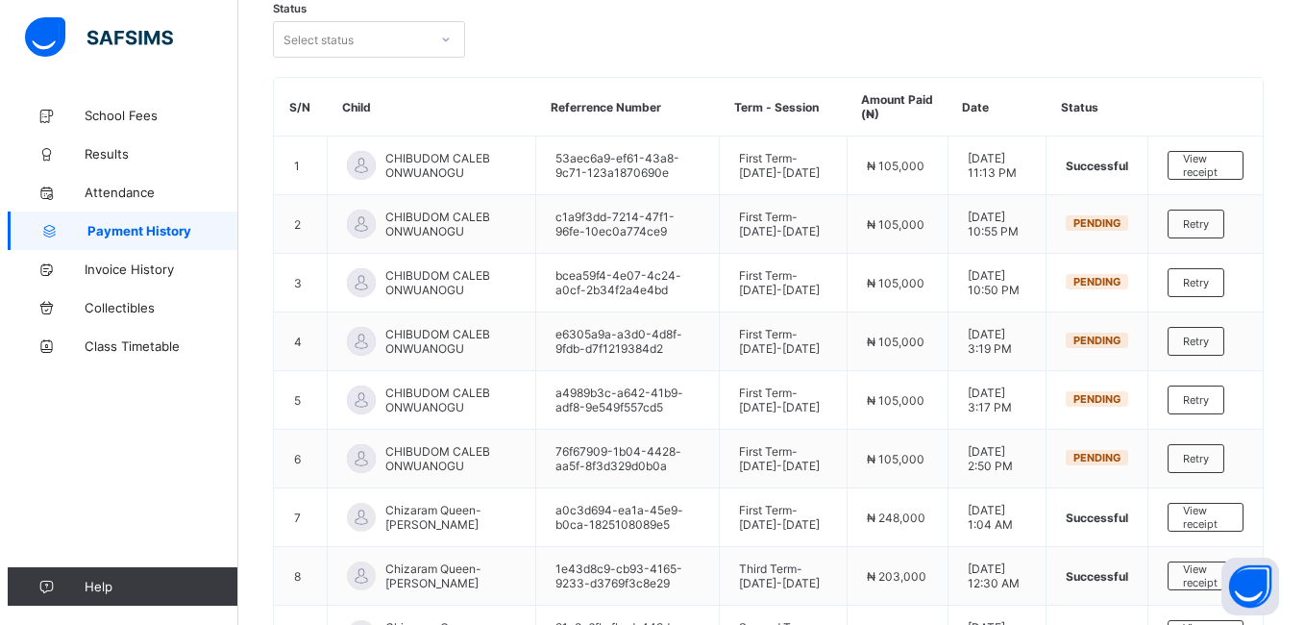
scroll to position [231, 0]
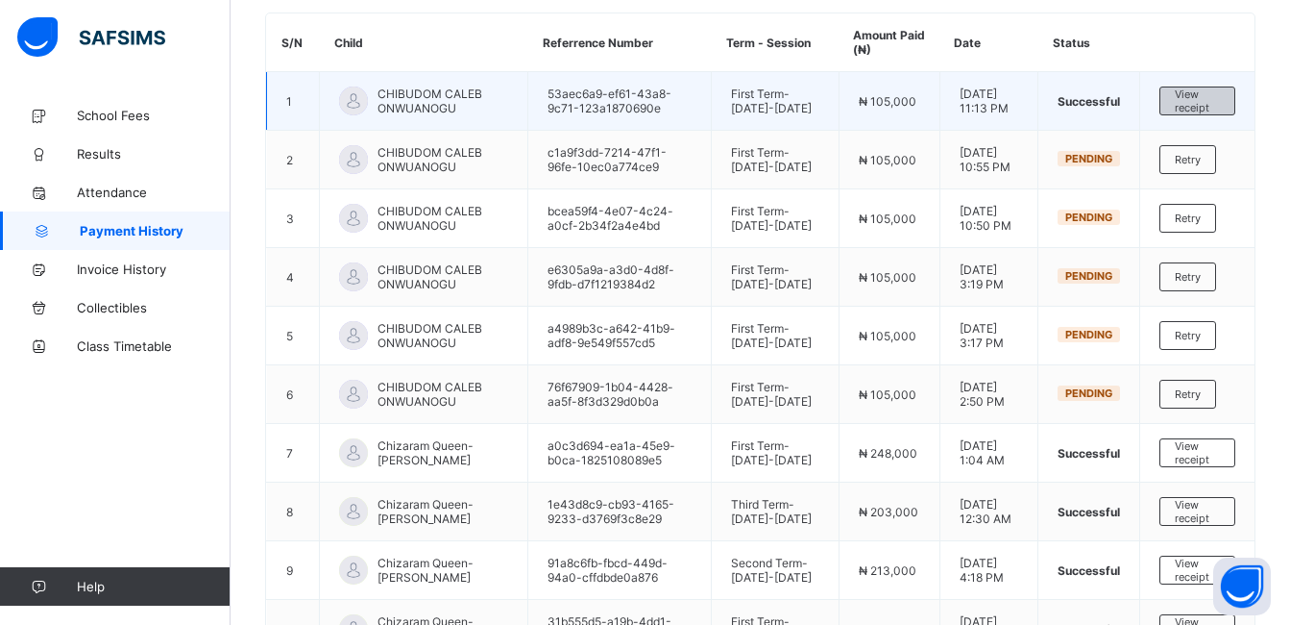
click at [1198, 87] on span "View receipt" at bounding box center [1197, 100] width 45 height 27
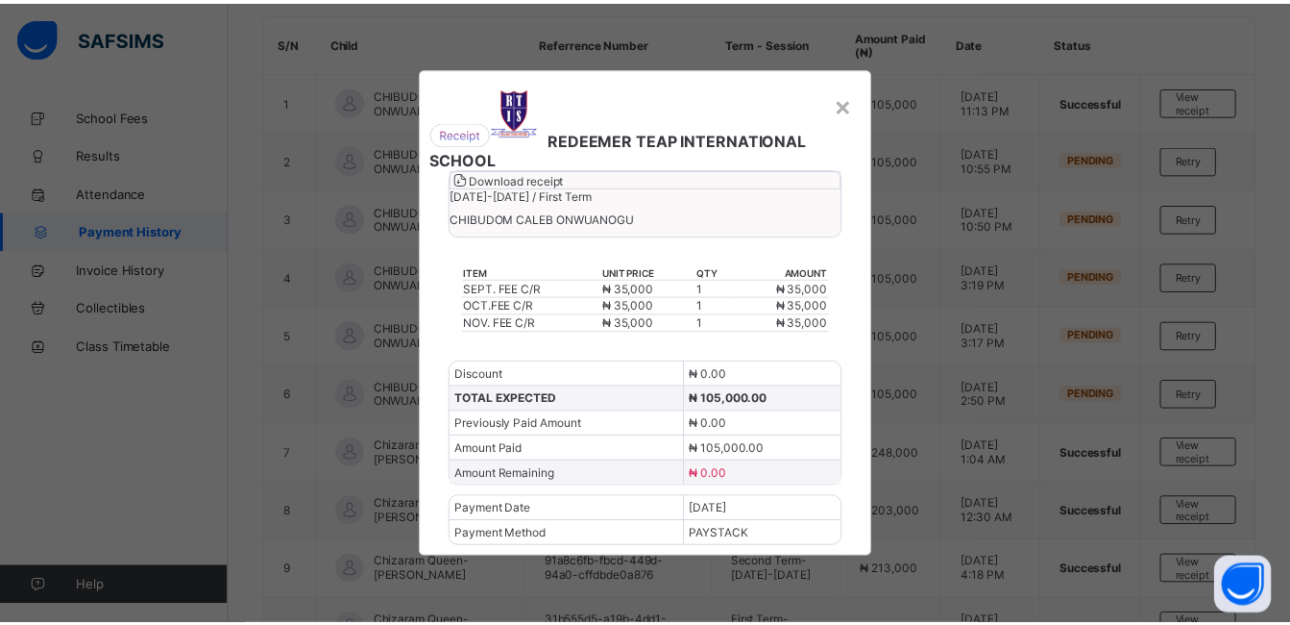
scroll to position [55, 0]
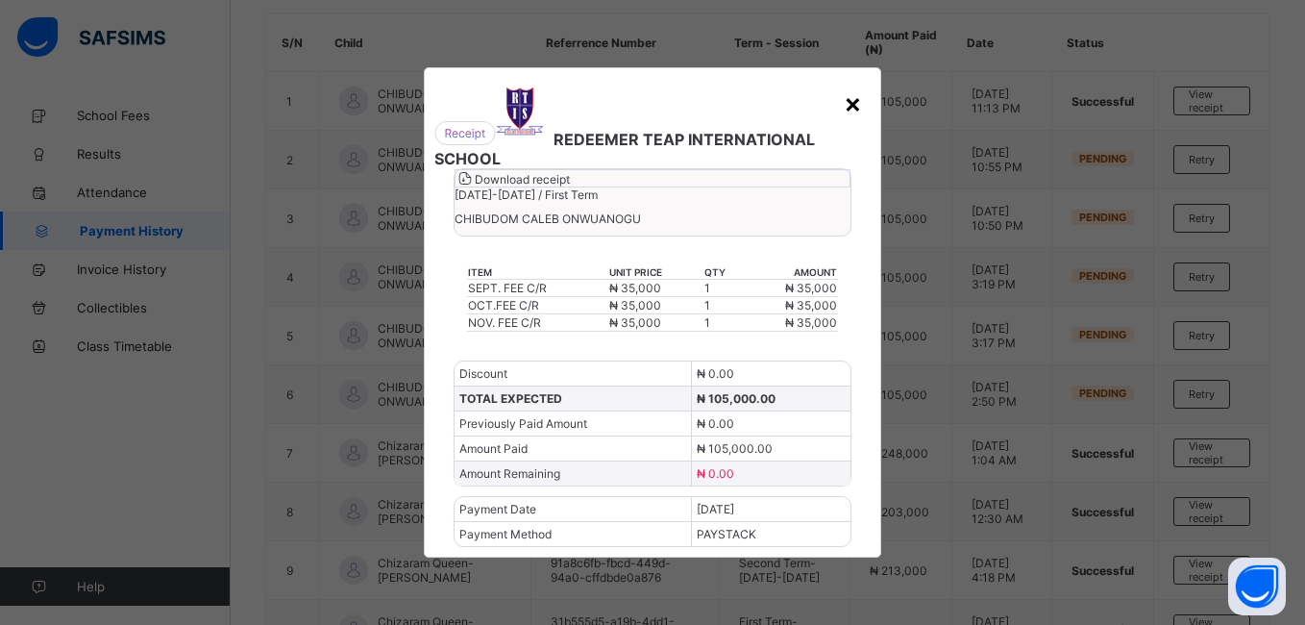
click at [844, 86] on div "×" at bounding box center [853, 102] width 18 height 33
